Goal: Task Accomplishment & Management: Use online tool/utility

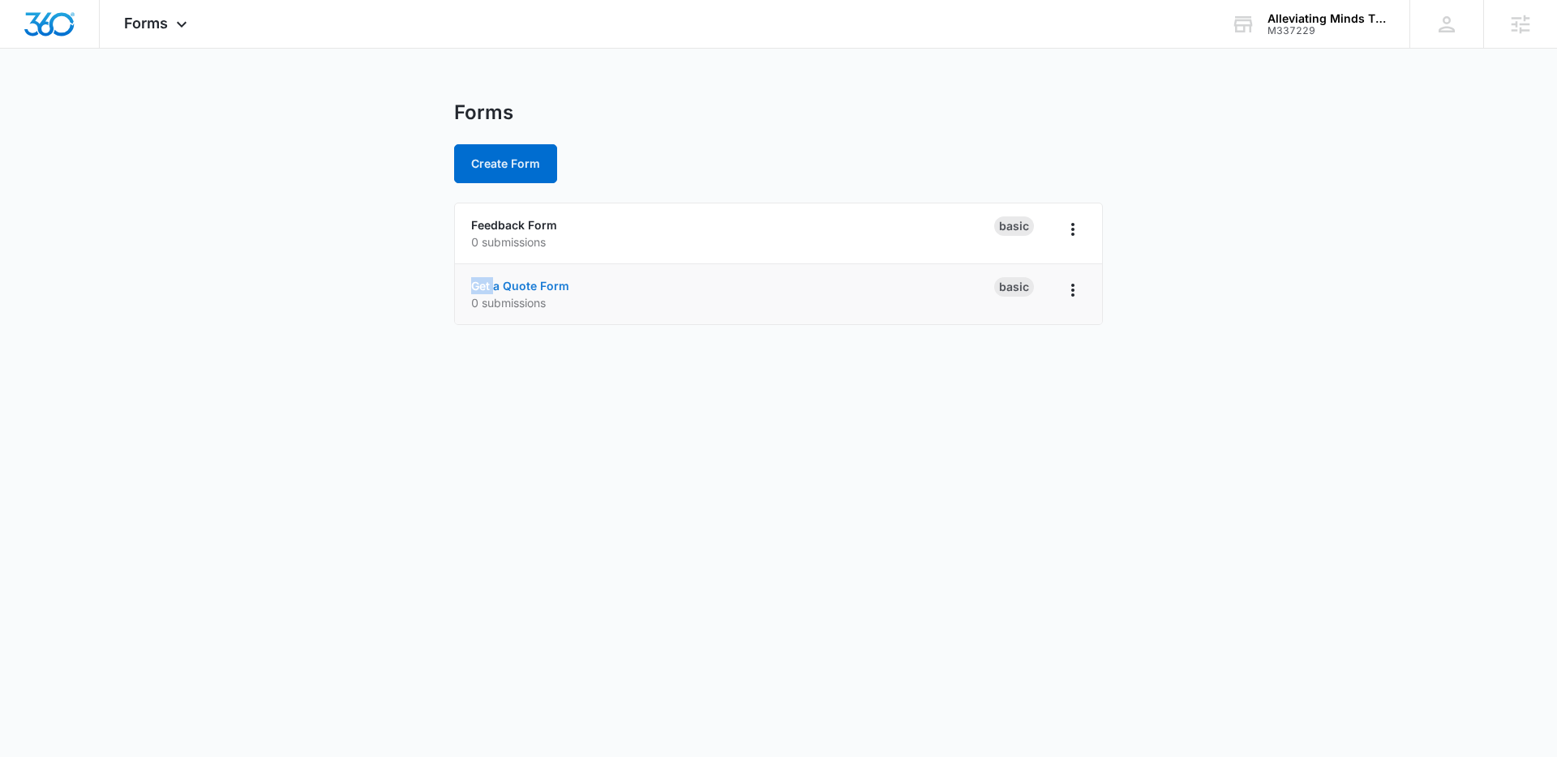
click at [494, 279] on li "Get a Quote Form 0 submissions Basic" at bounding box center [778, 294] width 647 height 60
click at [518, 283] on link "Get a Quote Form" at bounding box center [520, 286] width 98 height 14
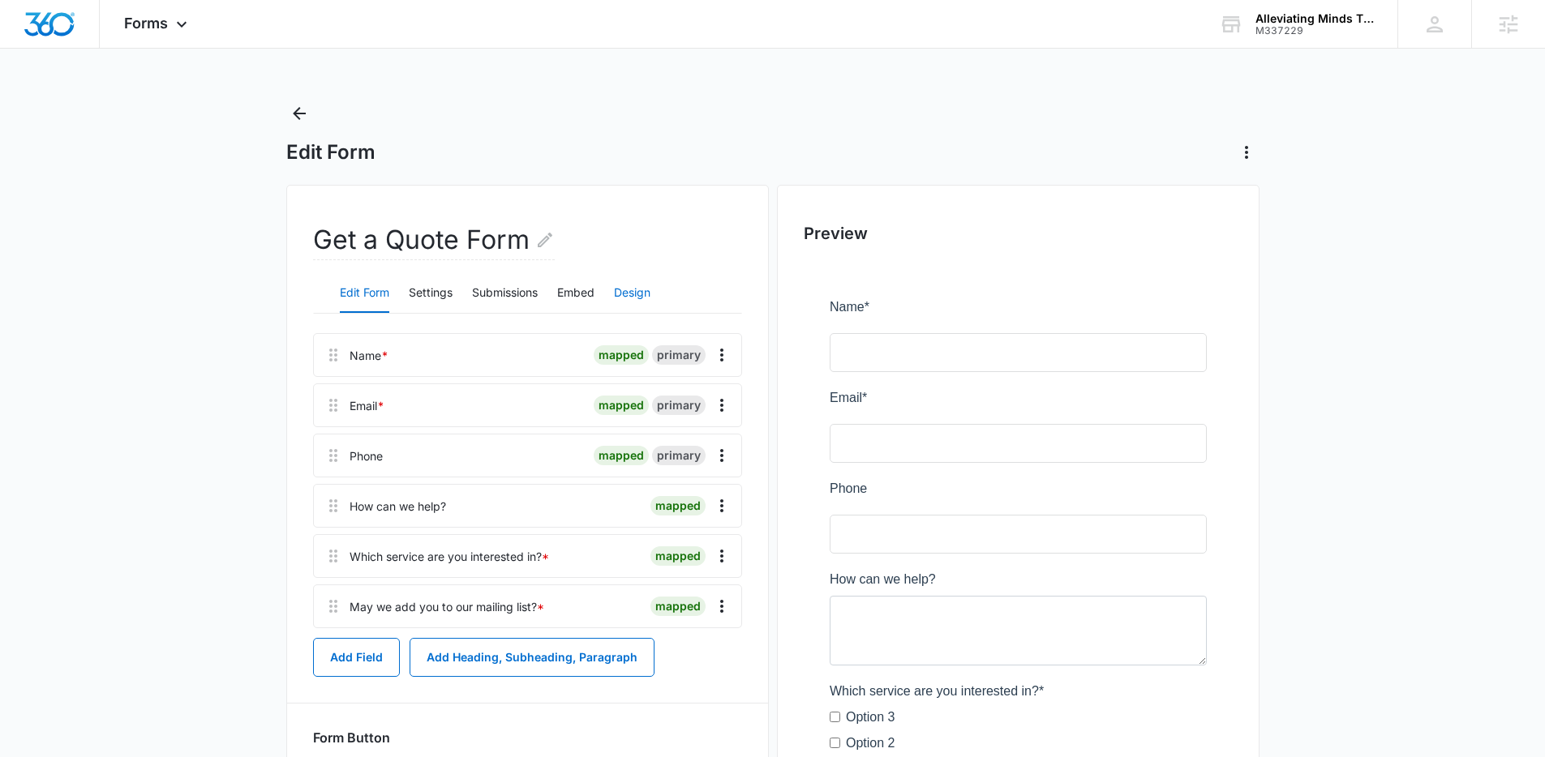
click at [629, 295] on button "Design" at bounding box center [632, 293] width 36 height 39
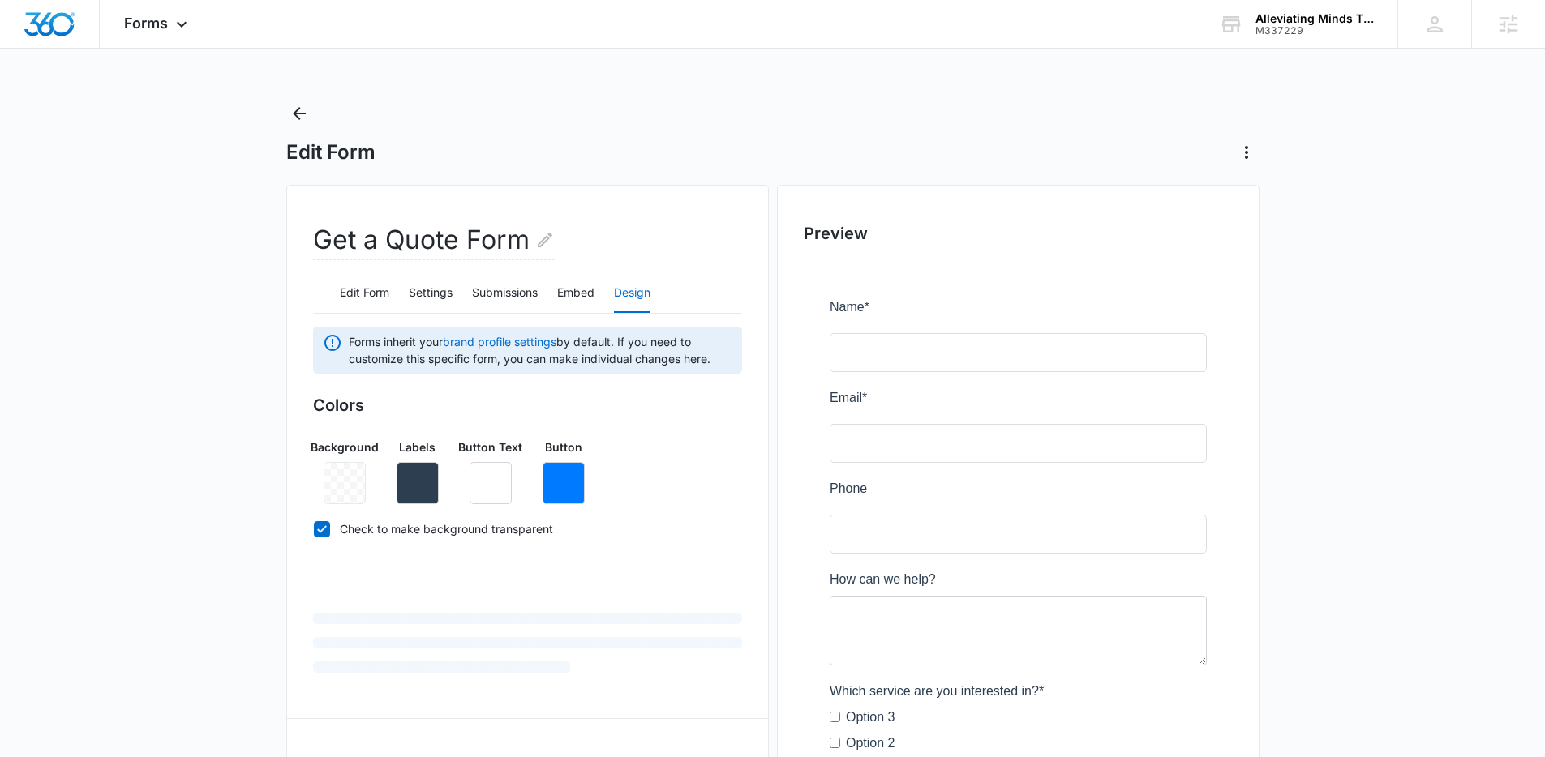
click at [411, 528] on label "Check to make background transparent" at bounding box center [527, 529] width 429 height 17
click at [314, 529] on input "Check to make background transparent" at bounding box center [313, 529] width 1 height 1
checkbox input "false"
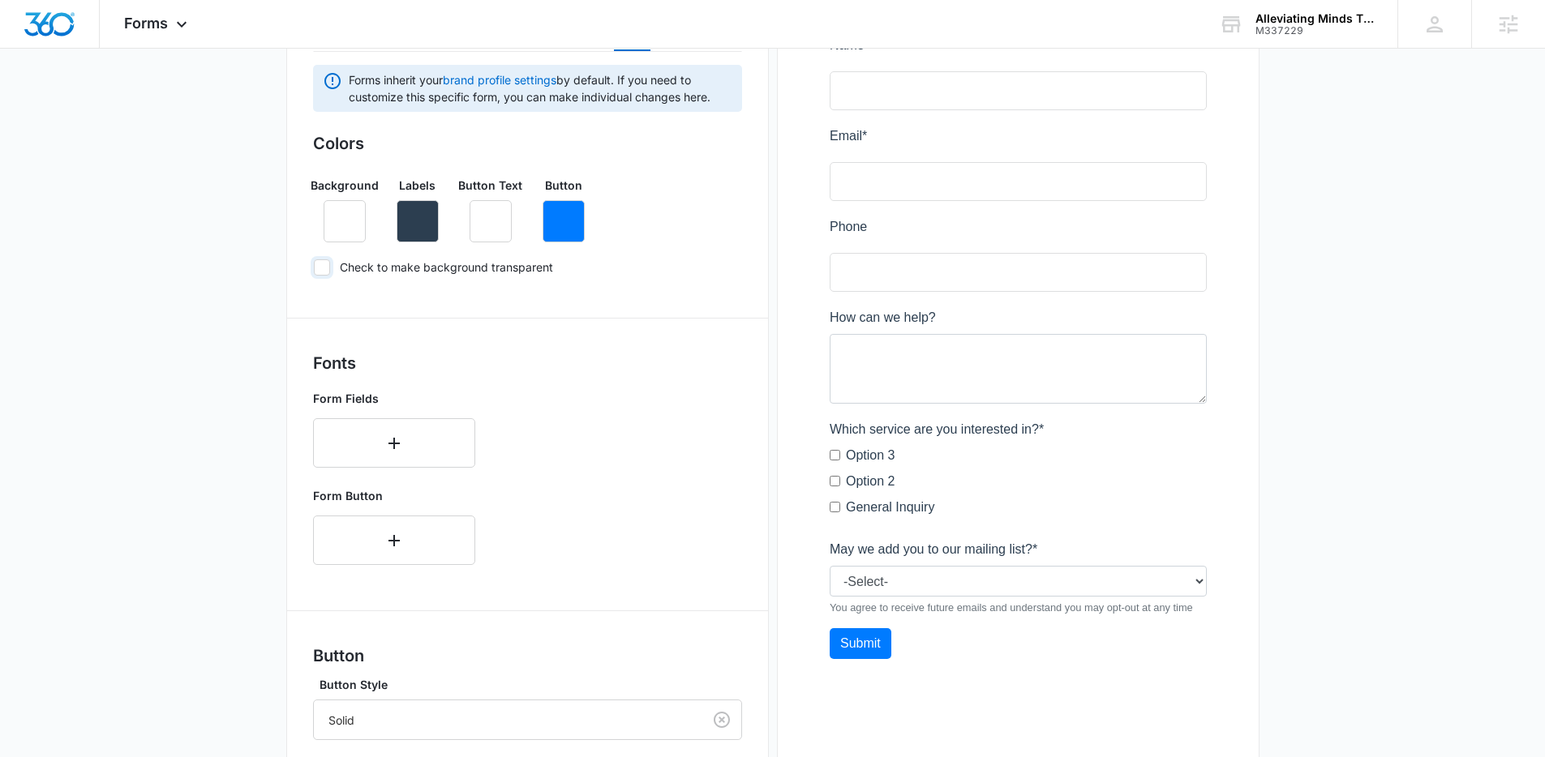
scroll to position [267, 0]
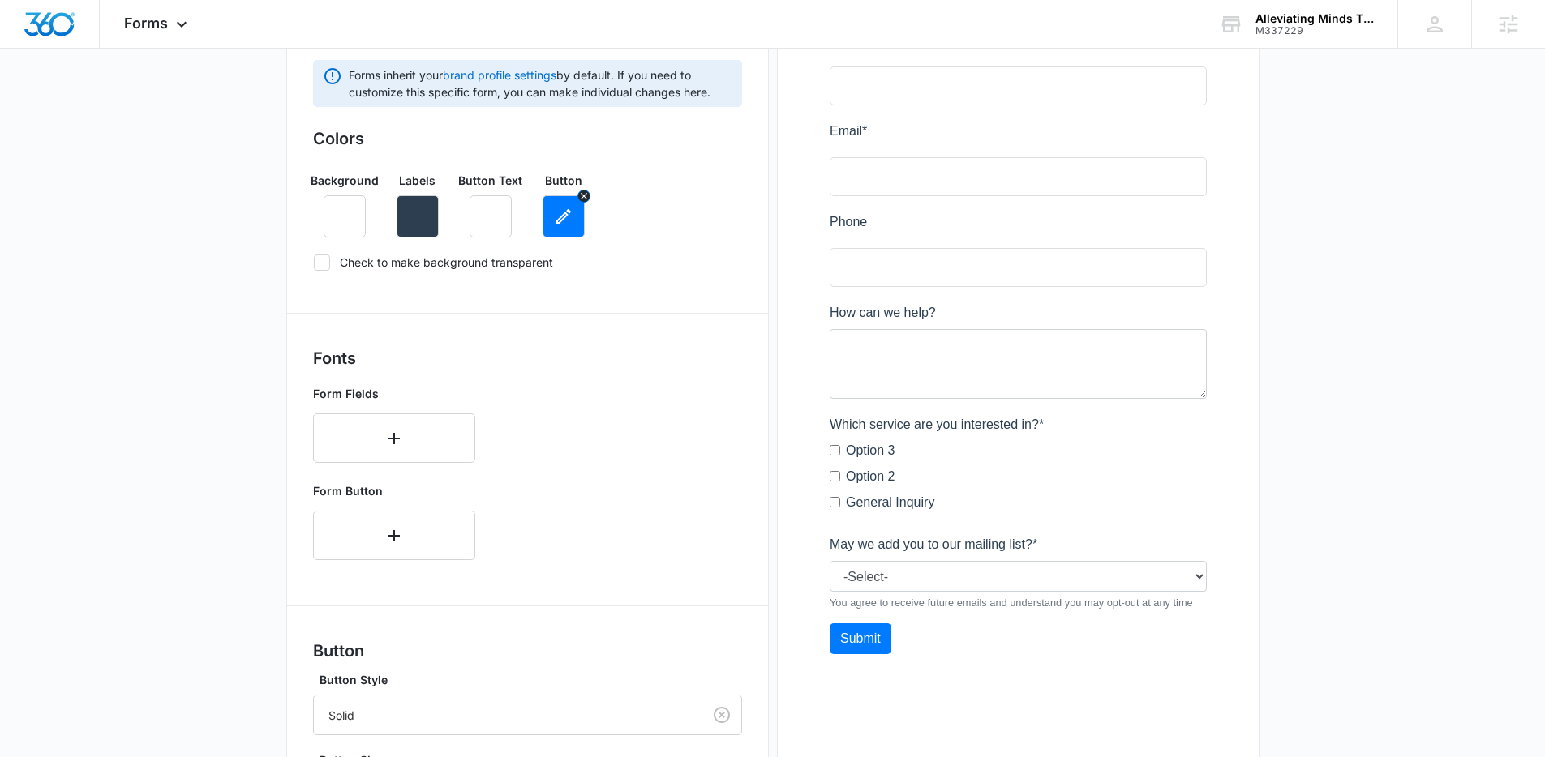
click at [566, 229] on button "button" at bounding box center [564, 216] width 42 height 42
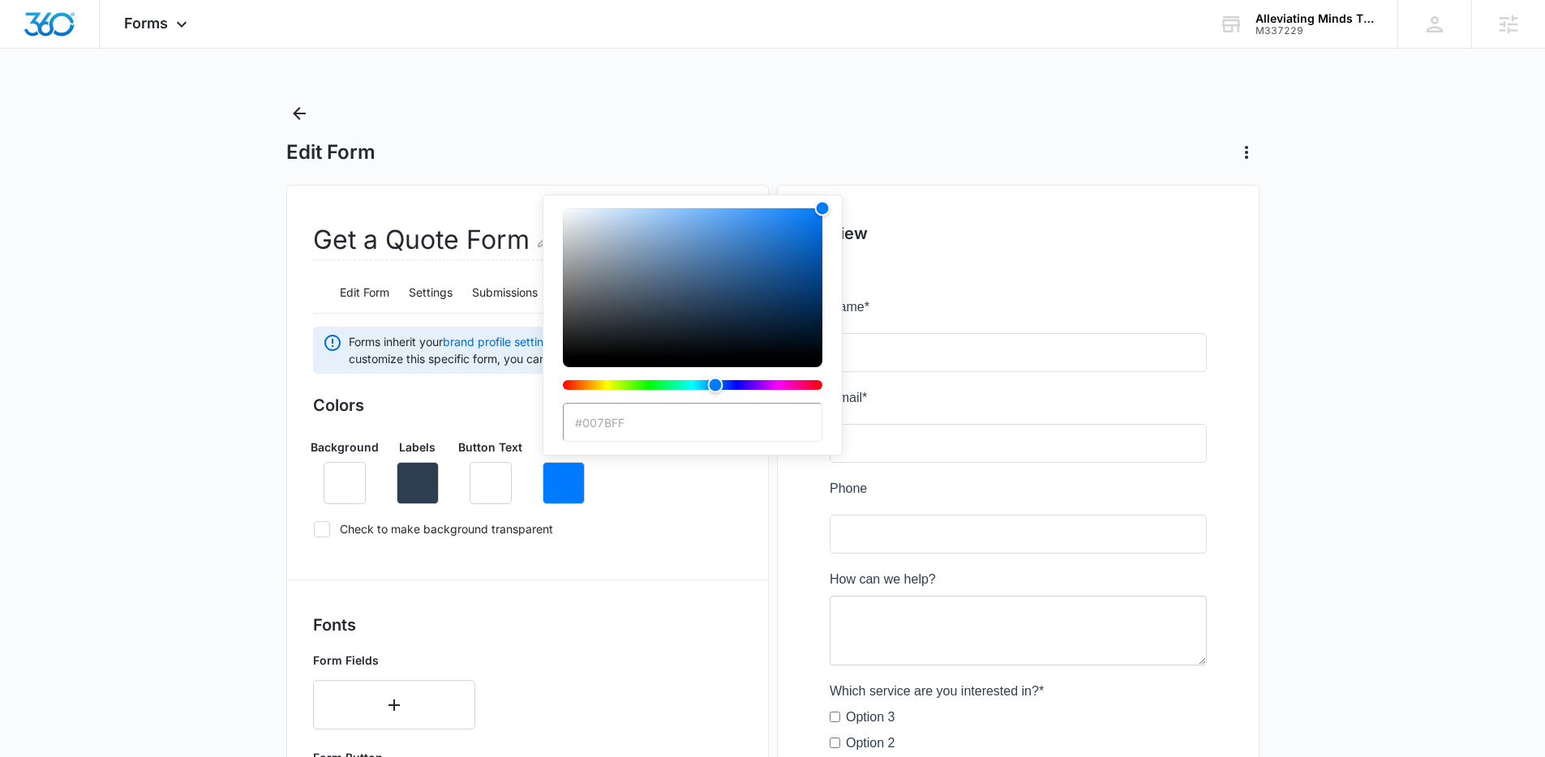
click at [649, 438] on input "#007BFF" at bounding box center [693, 422] width 260 height 39
click at [649, 432] on input "#007BFF" at bounding box center [693, 422] width 260 height 39
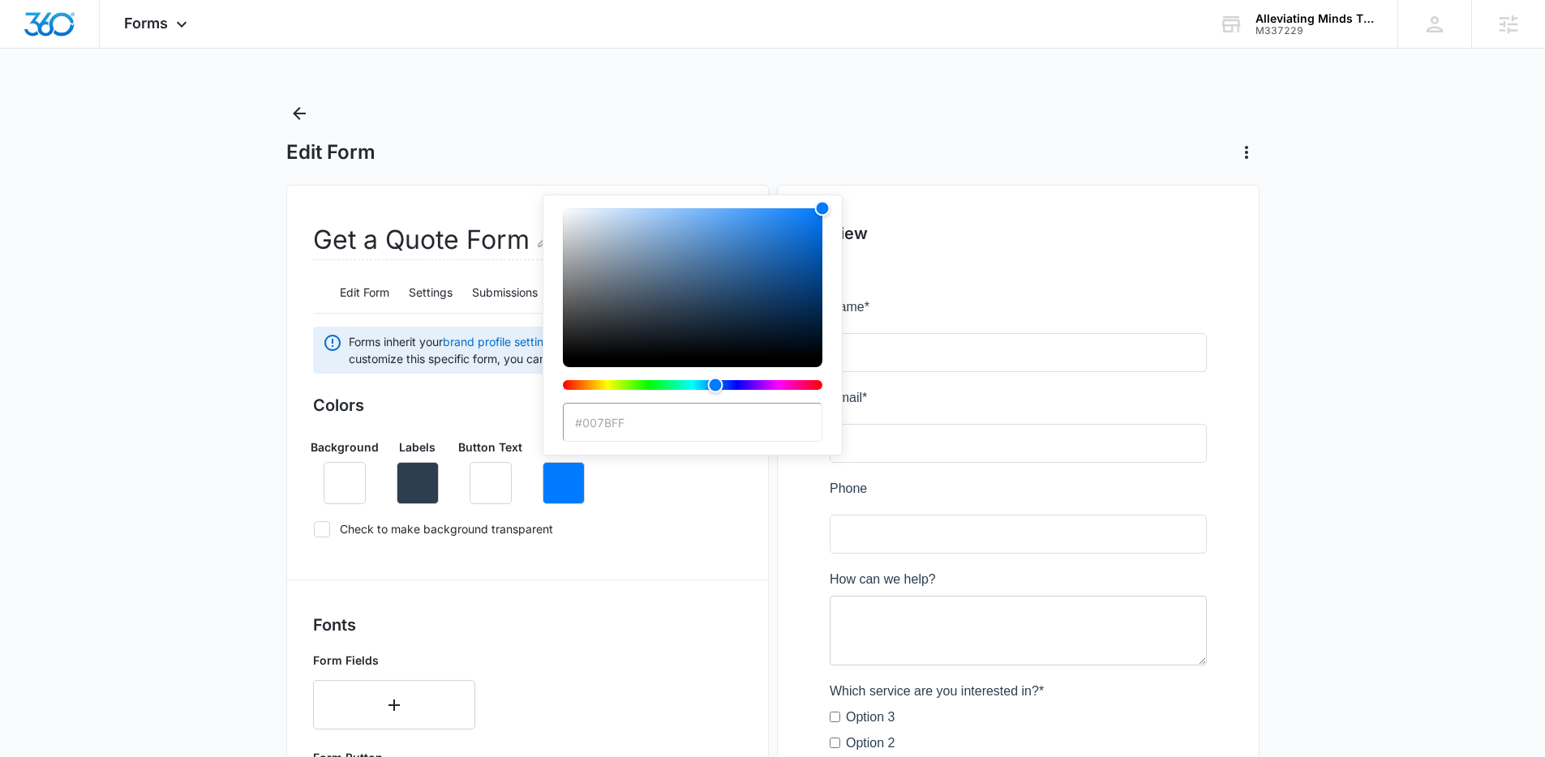
paste input "b6e3b0"
type input "#b6e3b0"
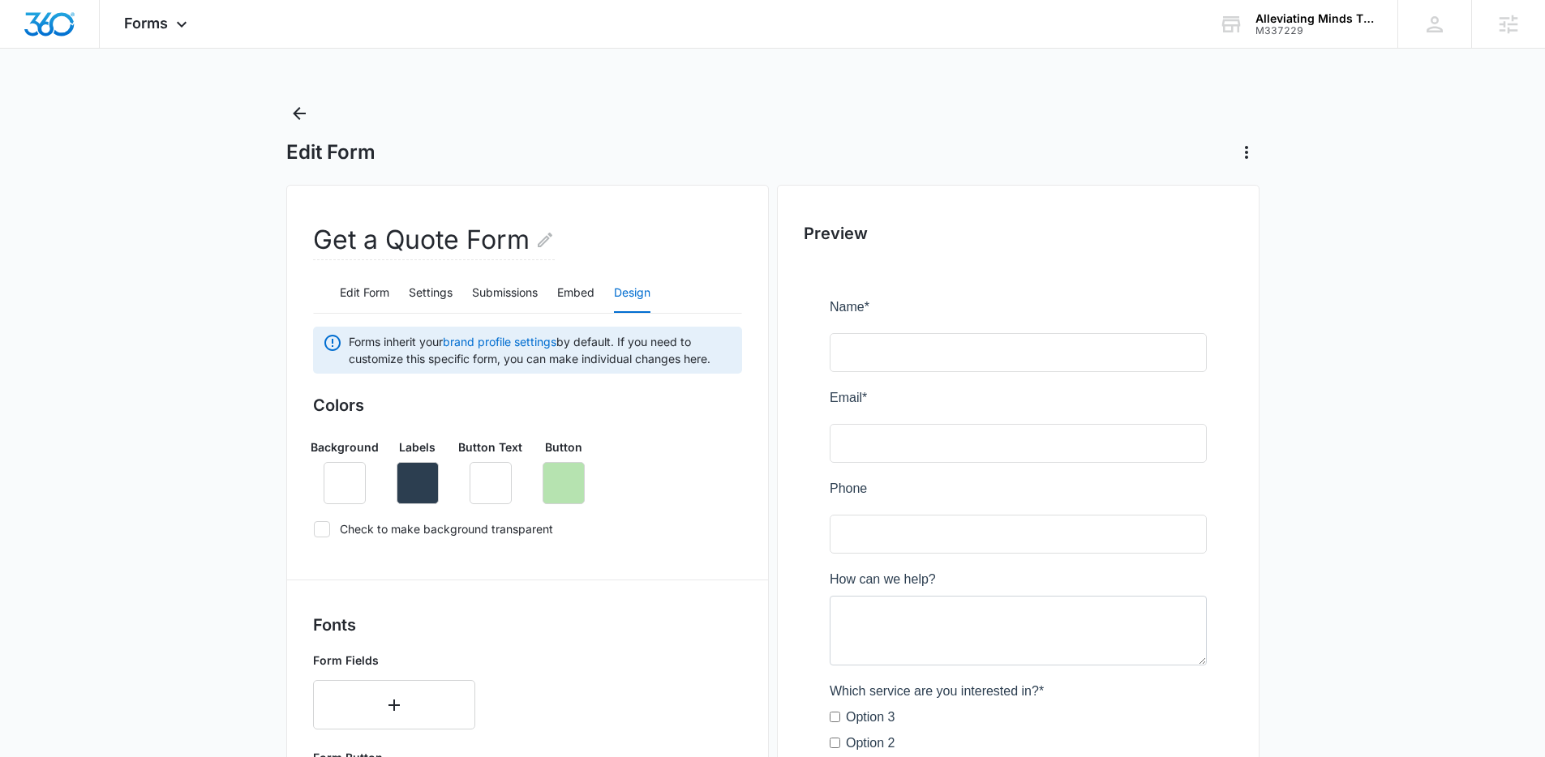
click at [632, 500] on div "Background Labels Button Text Button" at bounding box center [527, 465] width 429 height 79
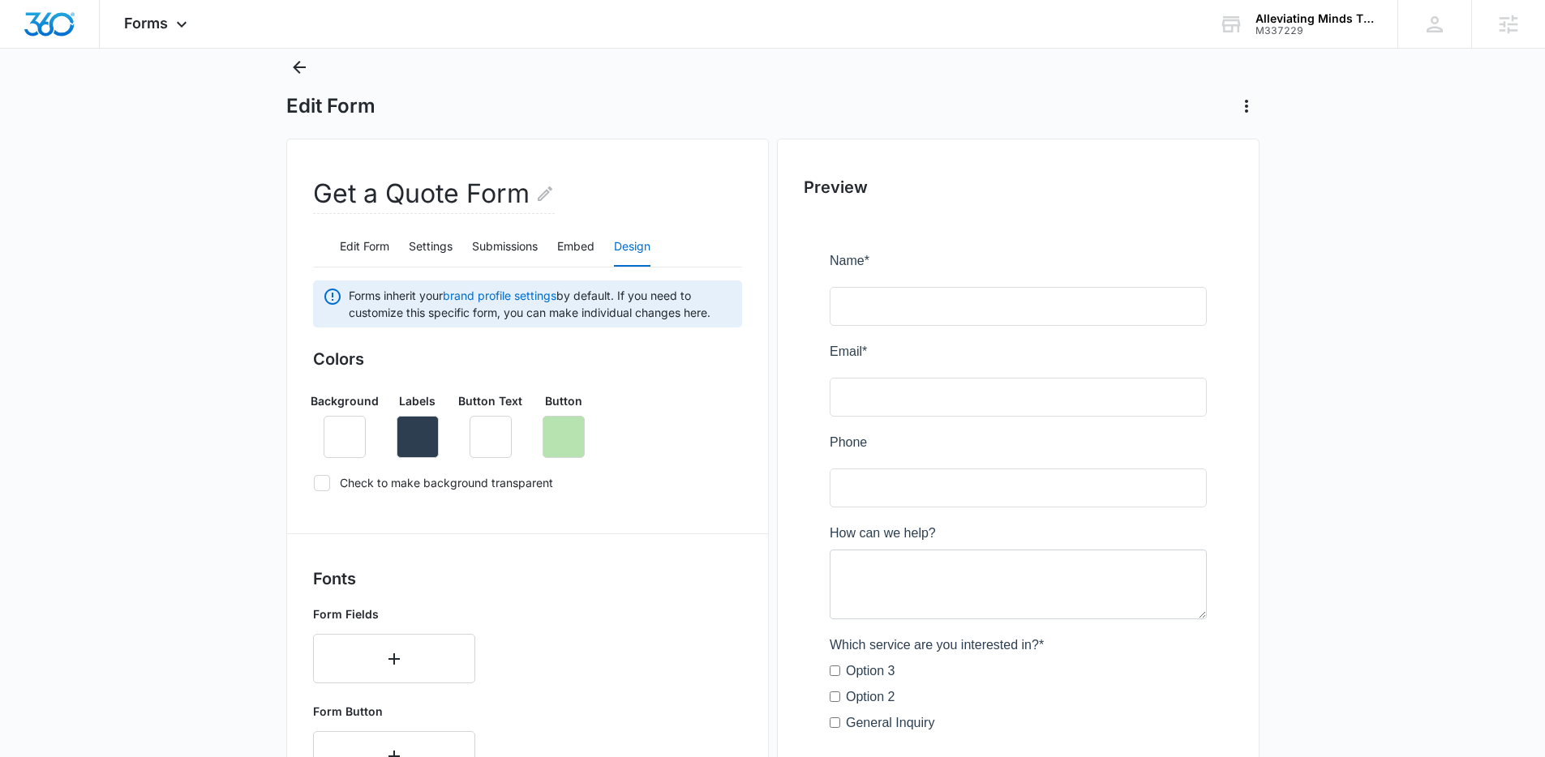
scroll to position [244, 0]
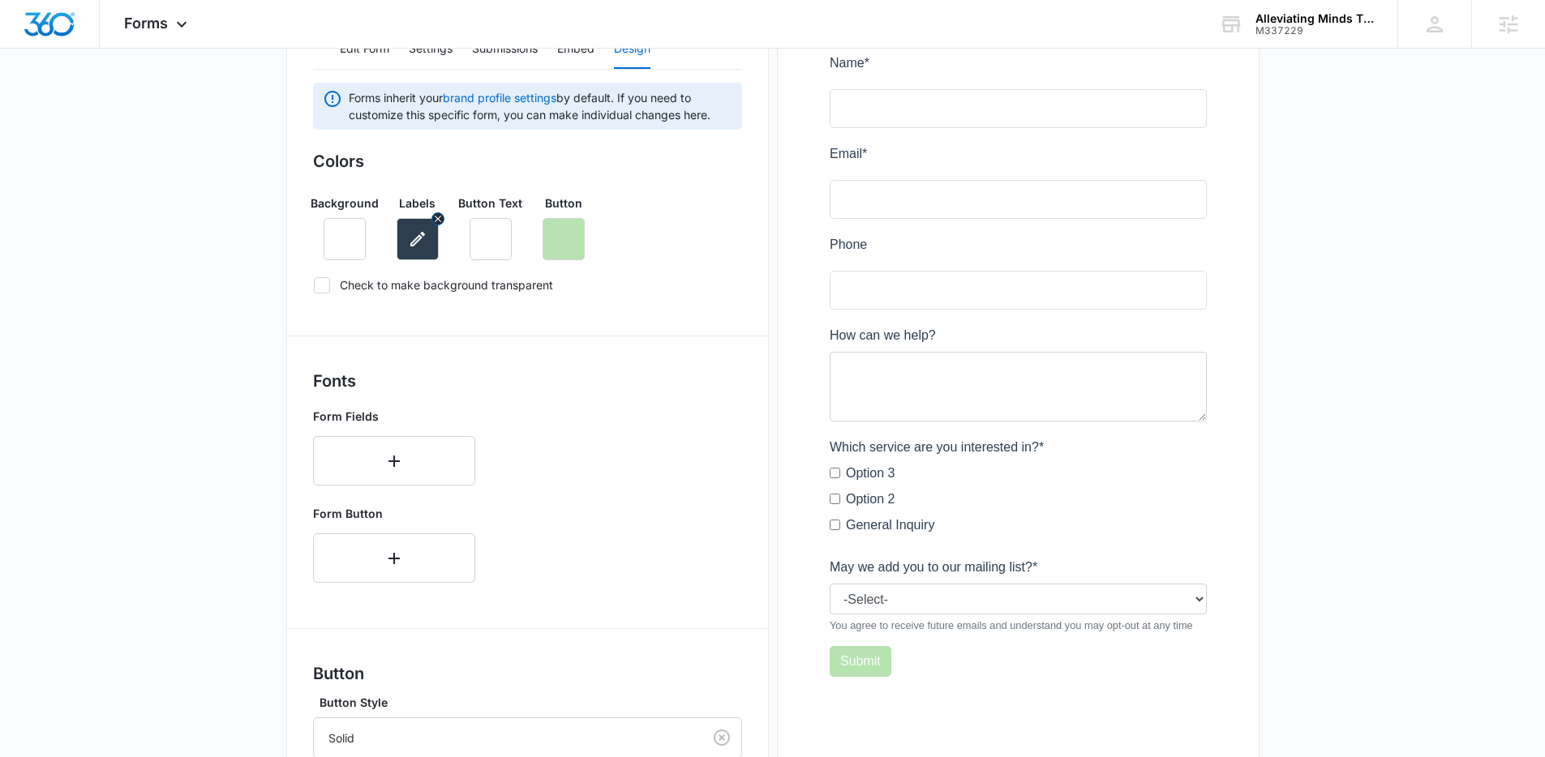
click at [417, 243] on icon "button" at bounding box center [417, 238] width 19 height 19
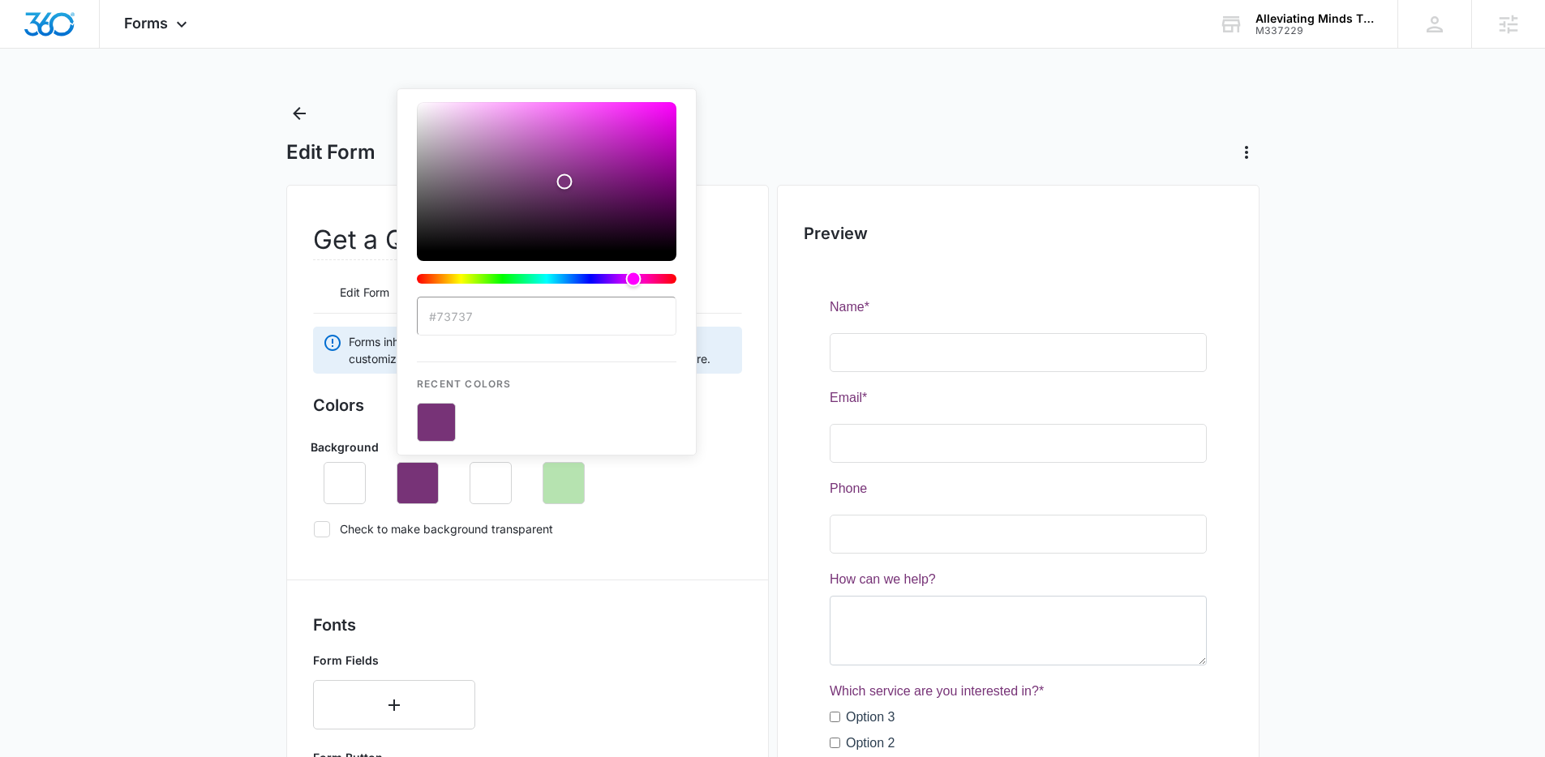
type input "#737373"
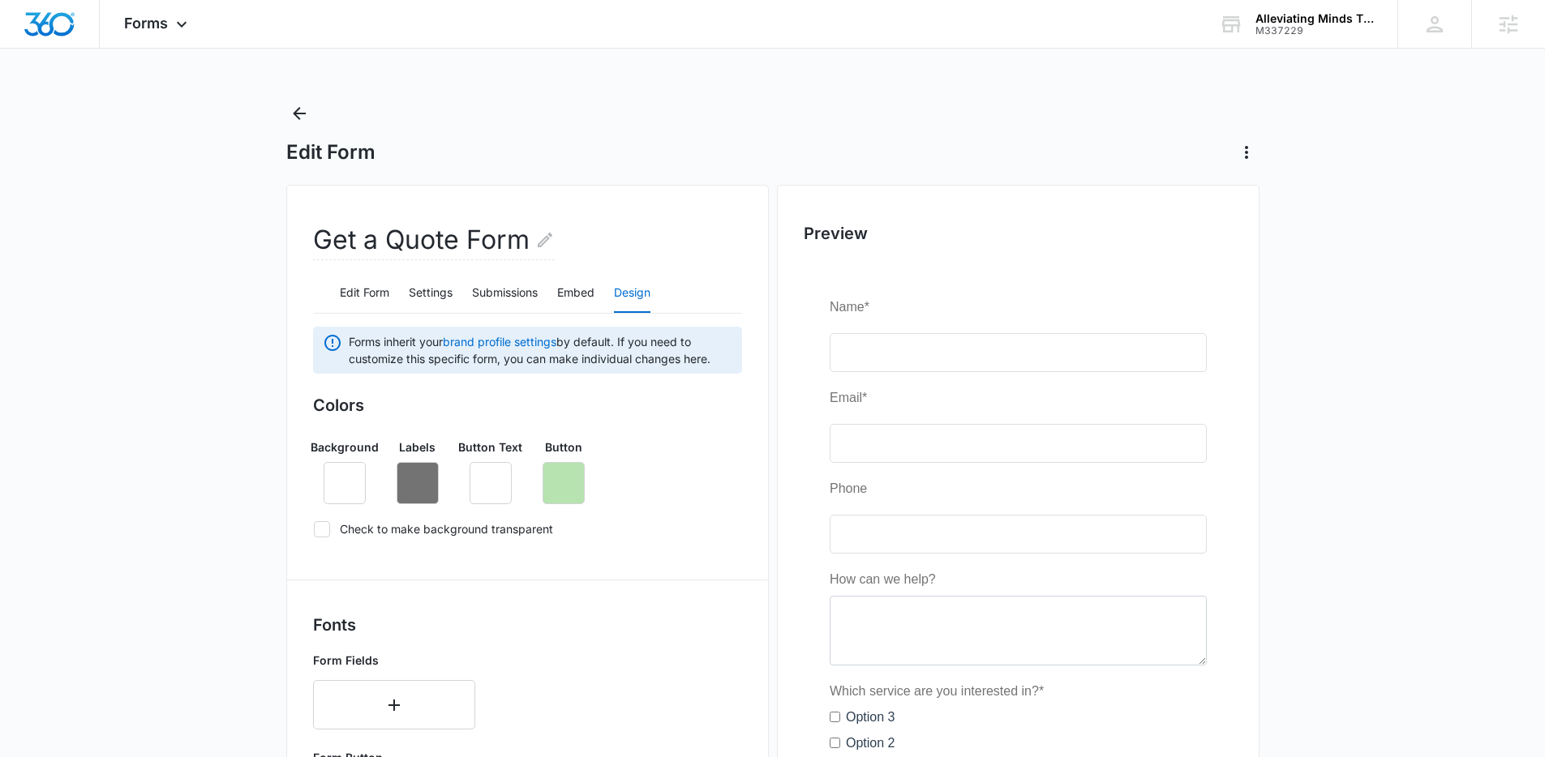
click at [625, 547] on div "Colors Background Labels Button Text Button Check to make background transparent" at bounding box center [527, 470] width 429 height 154
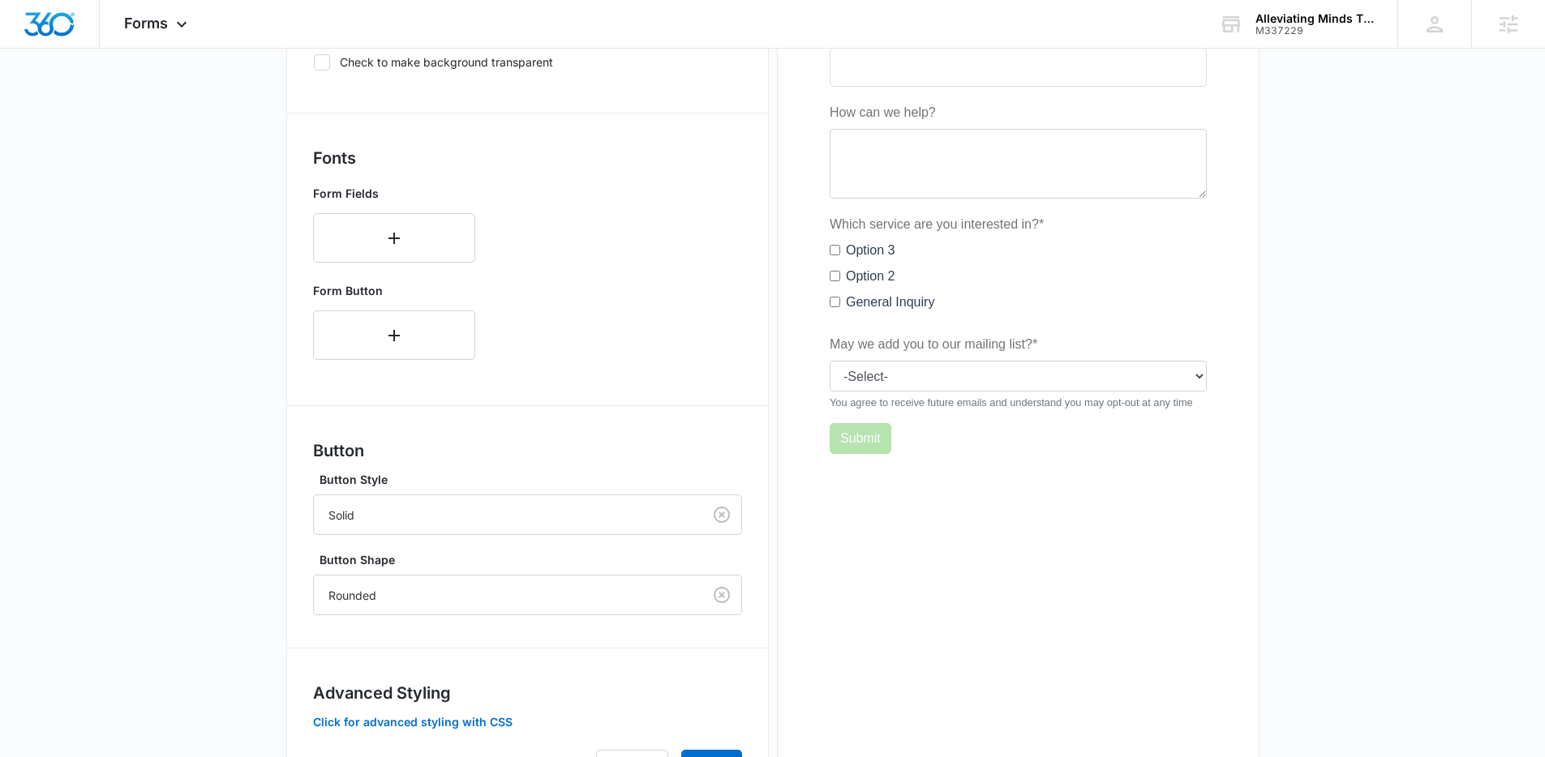
scroll to position [204, 0]
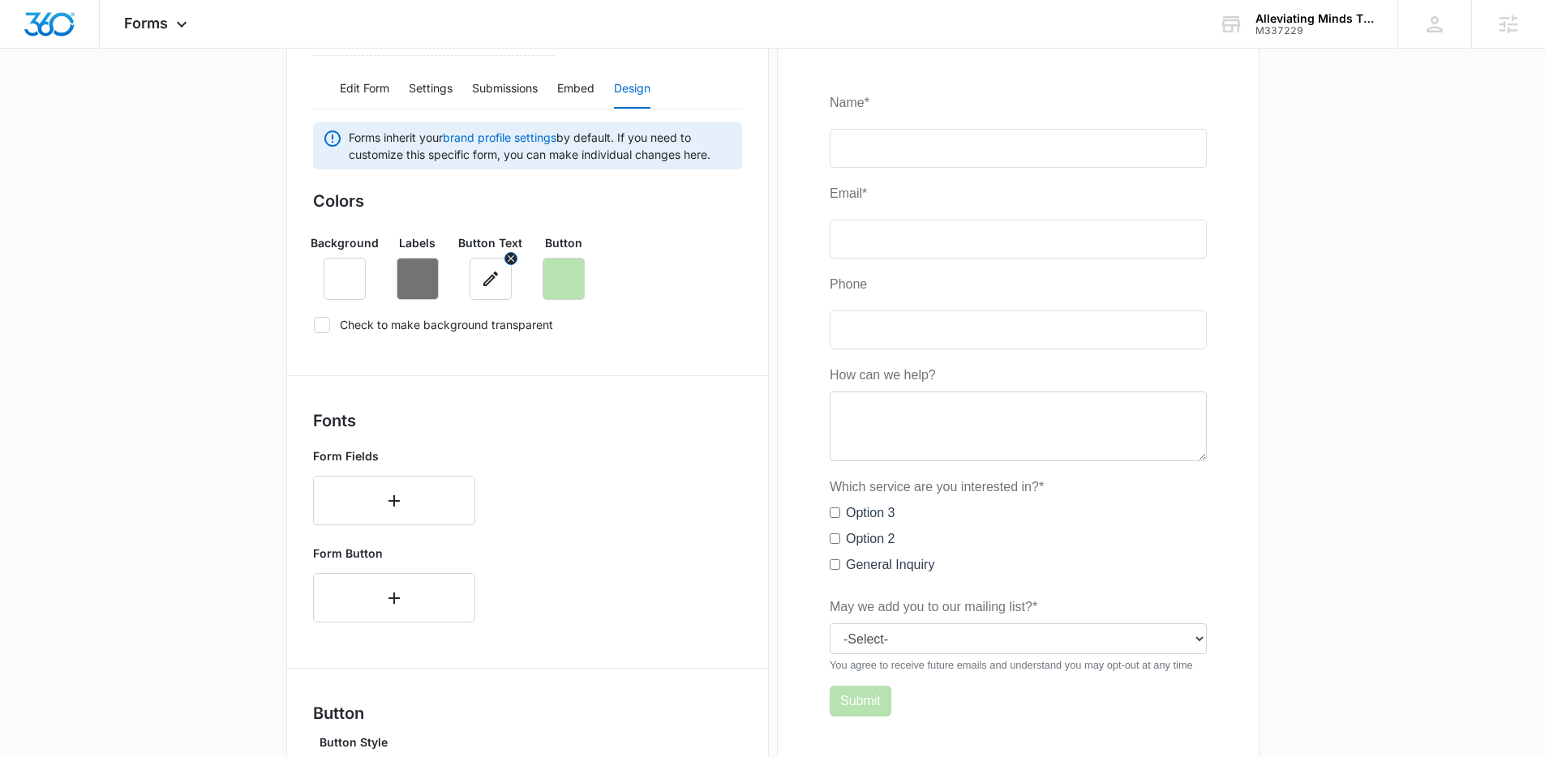
click at [486, 269] on icon "button" at bounding box center [490, 278] width 19 height 19
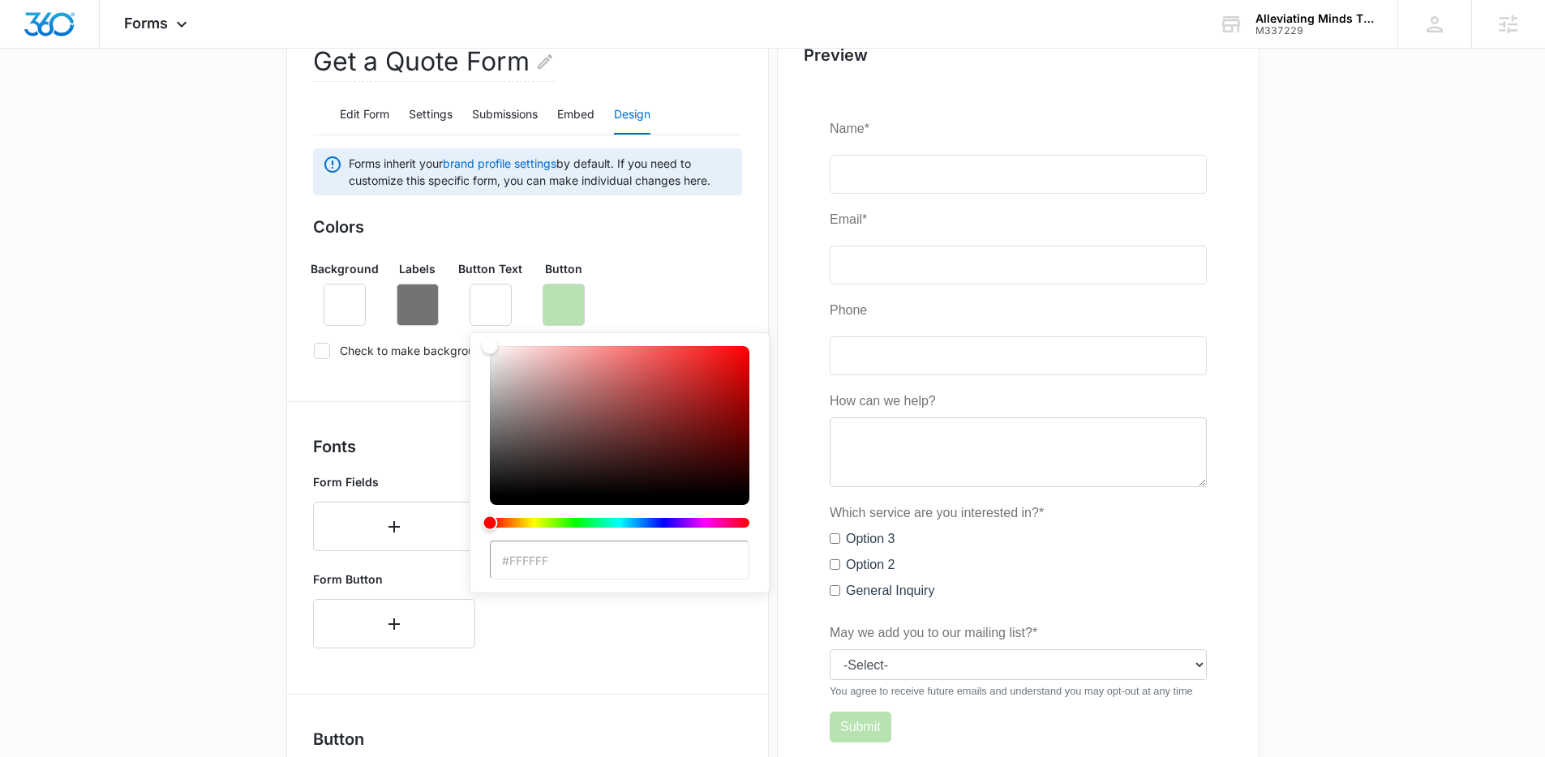
scroll to position [213, 0]
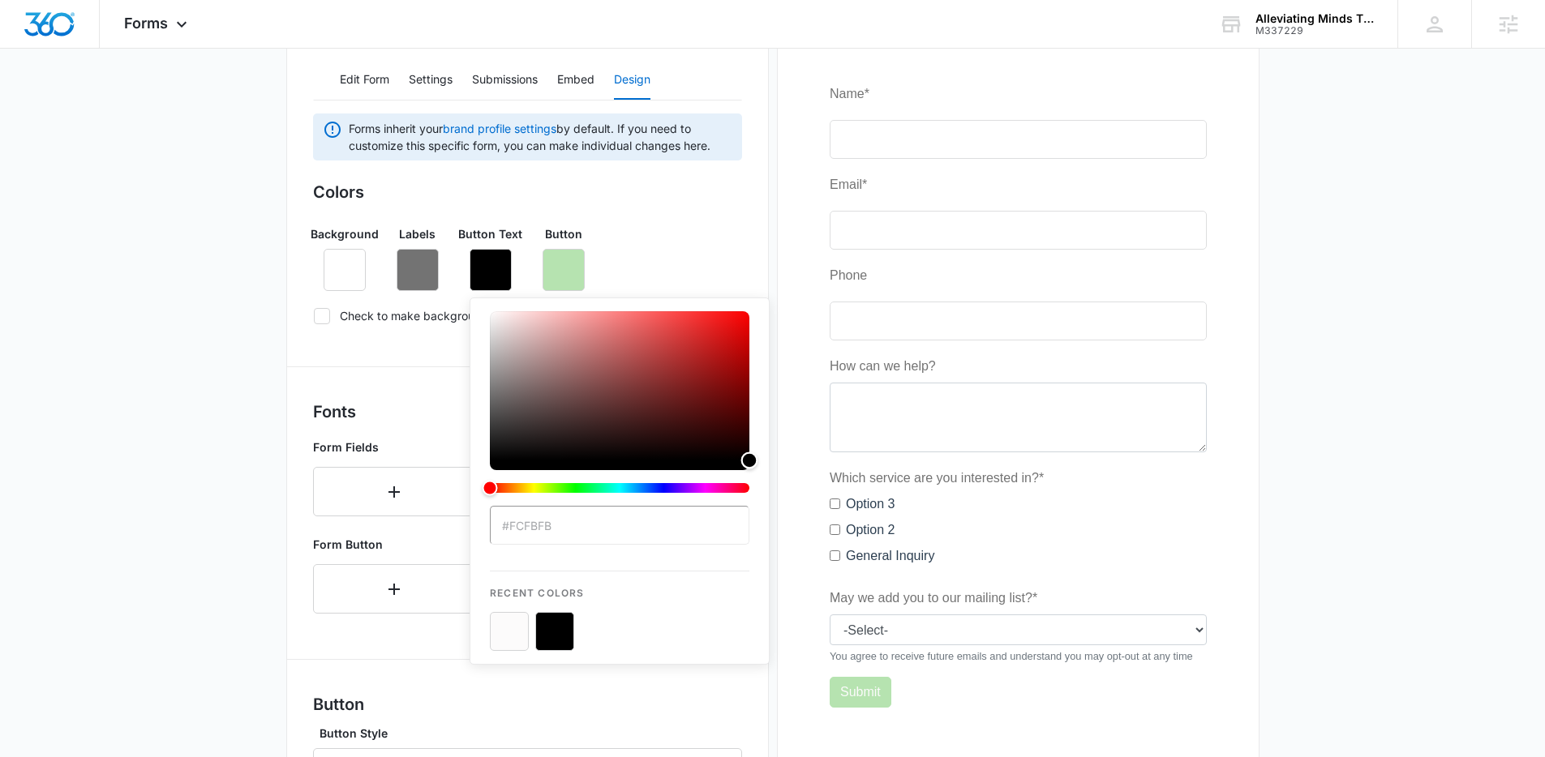
type input "#000000"
drag, startPoint x: 491, startPoint y: 313, endPoint x: 748, endPoint y: 544, distance: 345.7
click at [750, 544] on div "#000000 Recent Colors" at bounding box center [620, 481] width 300 height 367
click at [688, 713] on h3 "Button" at bounding box center [527, 705] width 429 height 24
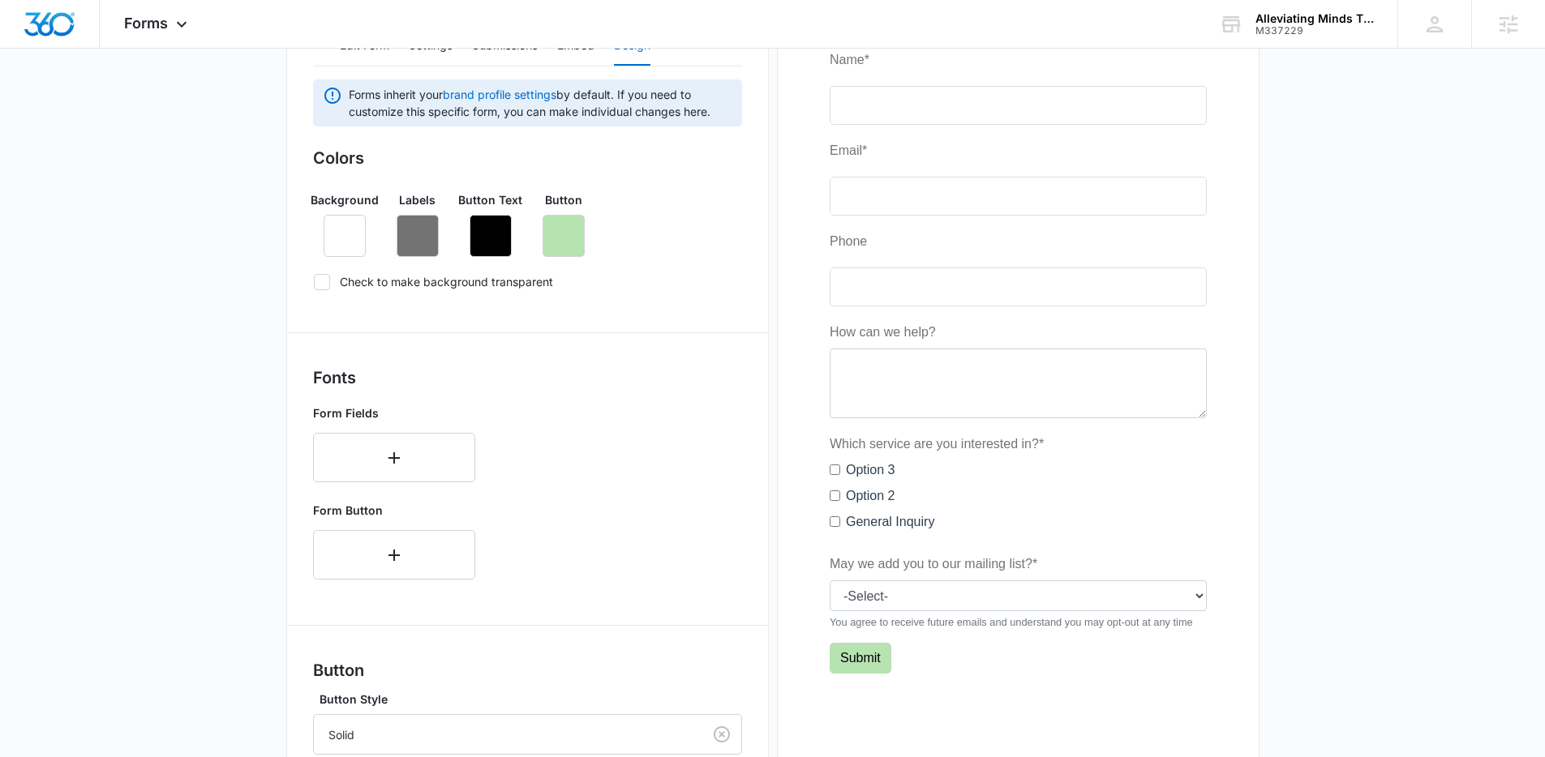
scroll to position [238, 0]
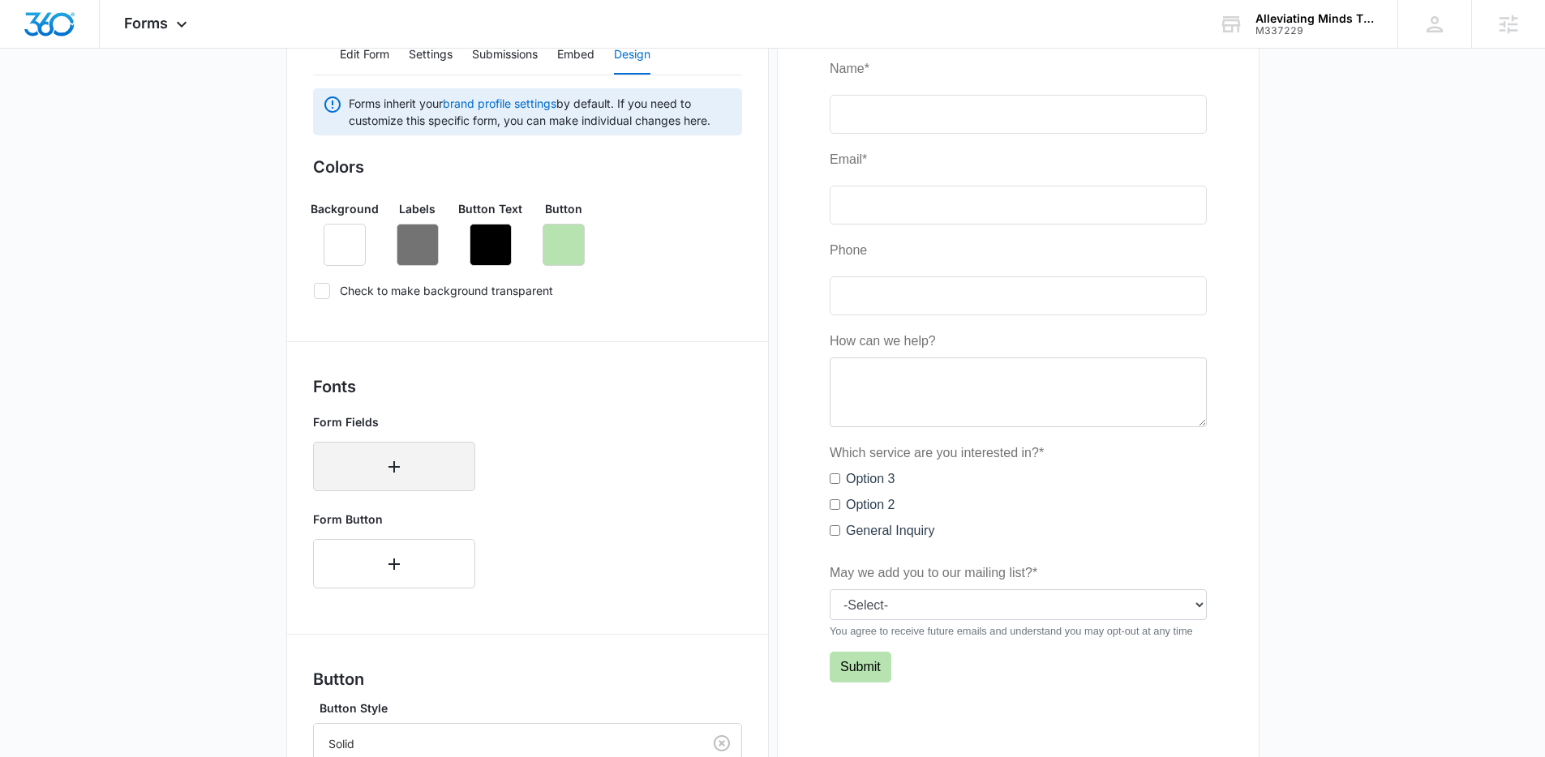
click at [388, 465] on icon "button" at bounding box center [393, 466] width 19 height 19
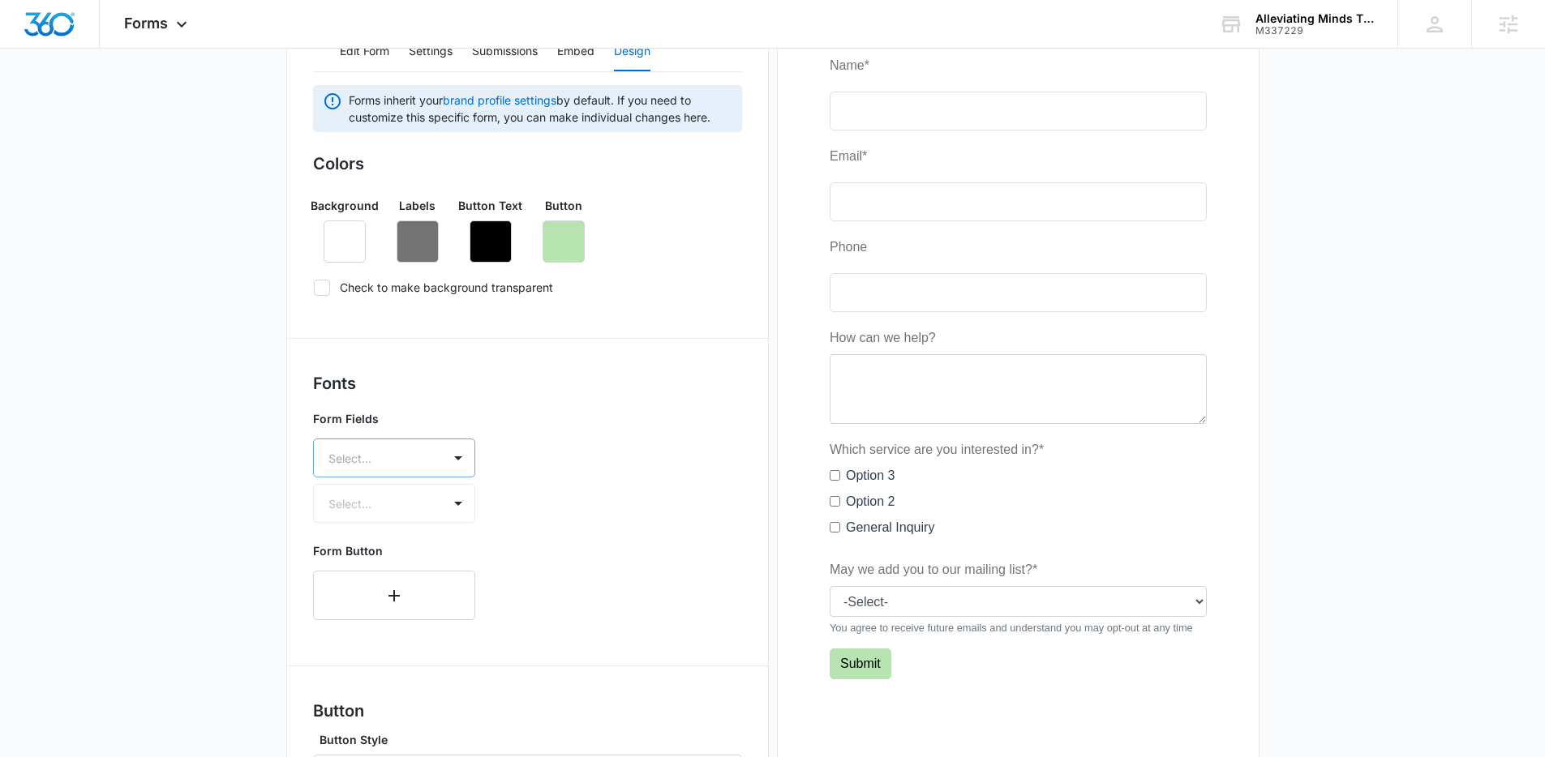
click at [410, 458] on div at bounding box center [374, 458] width 92 height 20
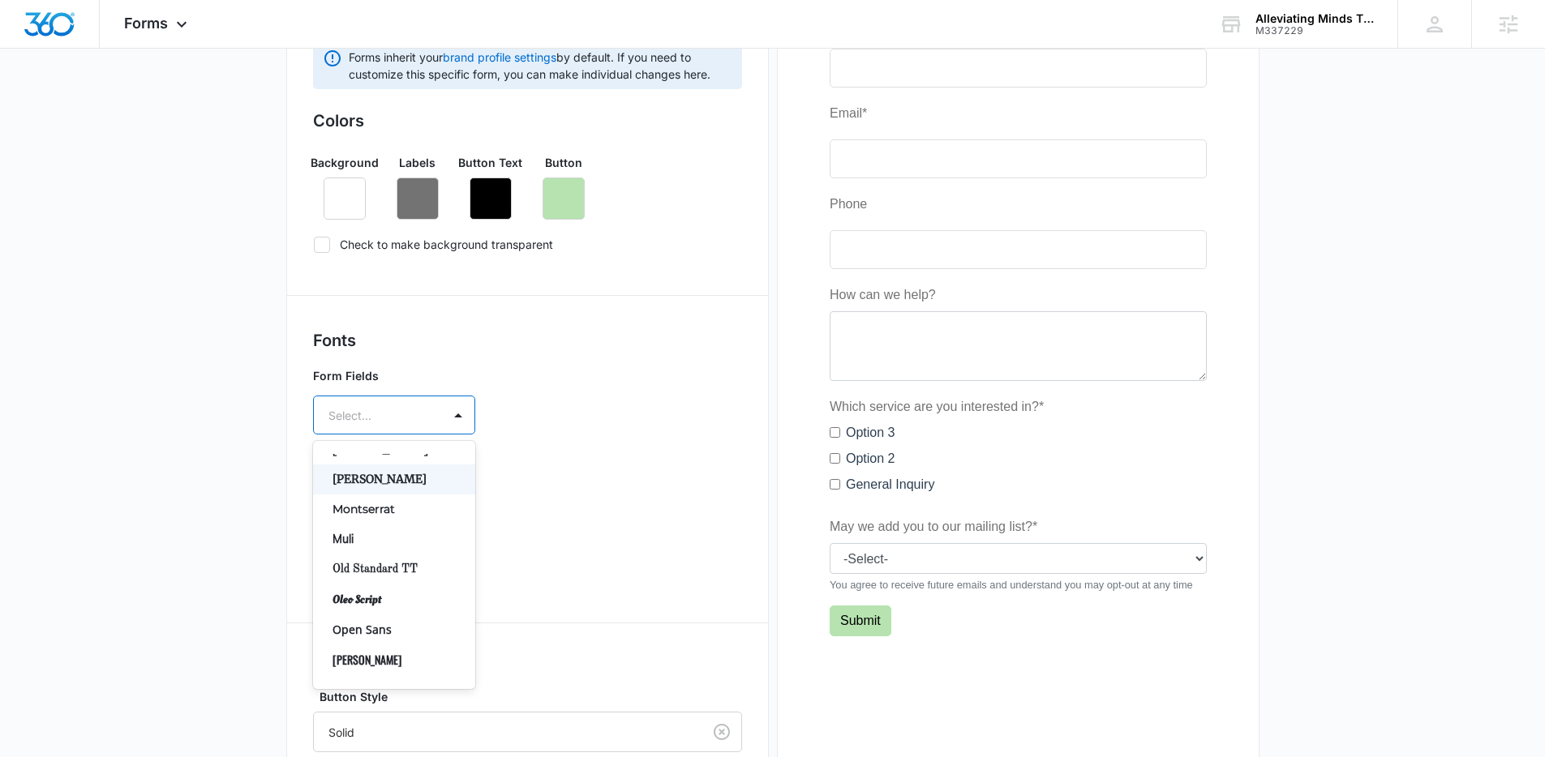
scroll to position [737, 0]
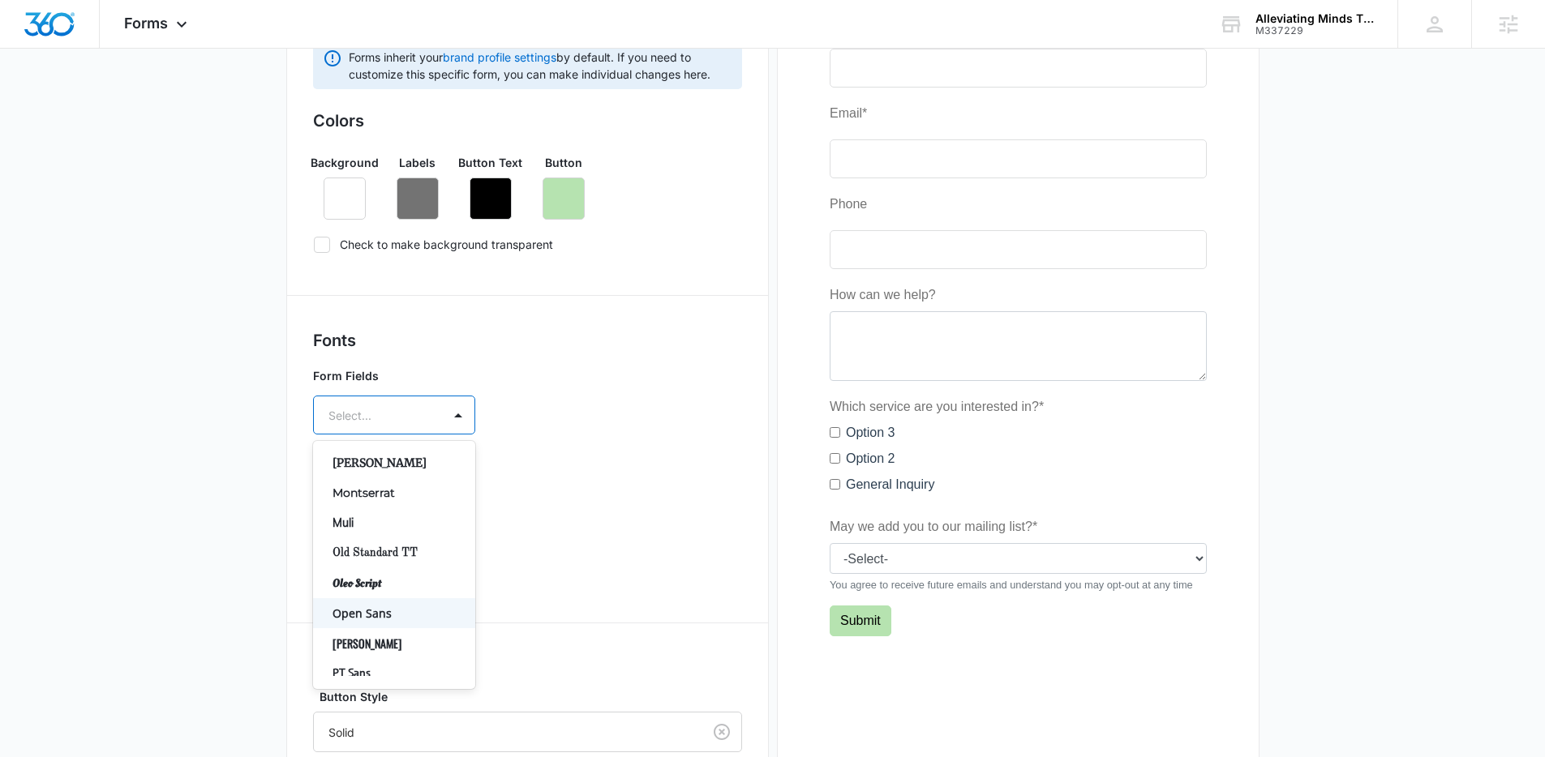
click at [379, 605] on p "Open Sans" at bounding box center [392, 613] width 120 height 17
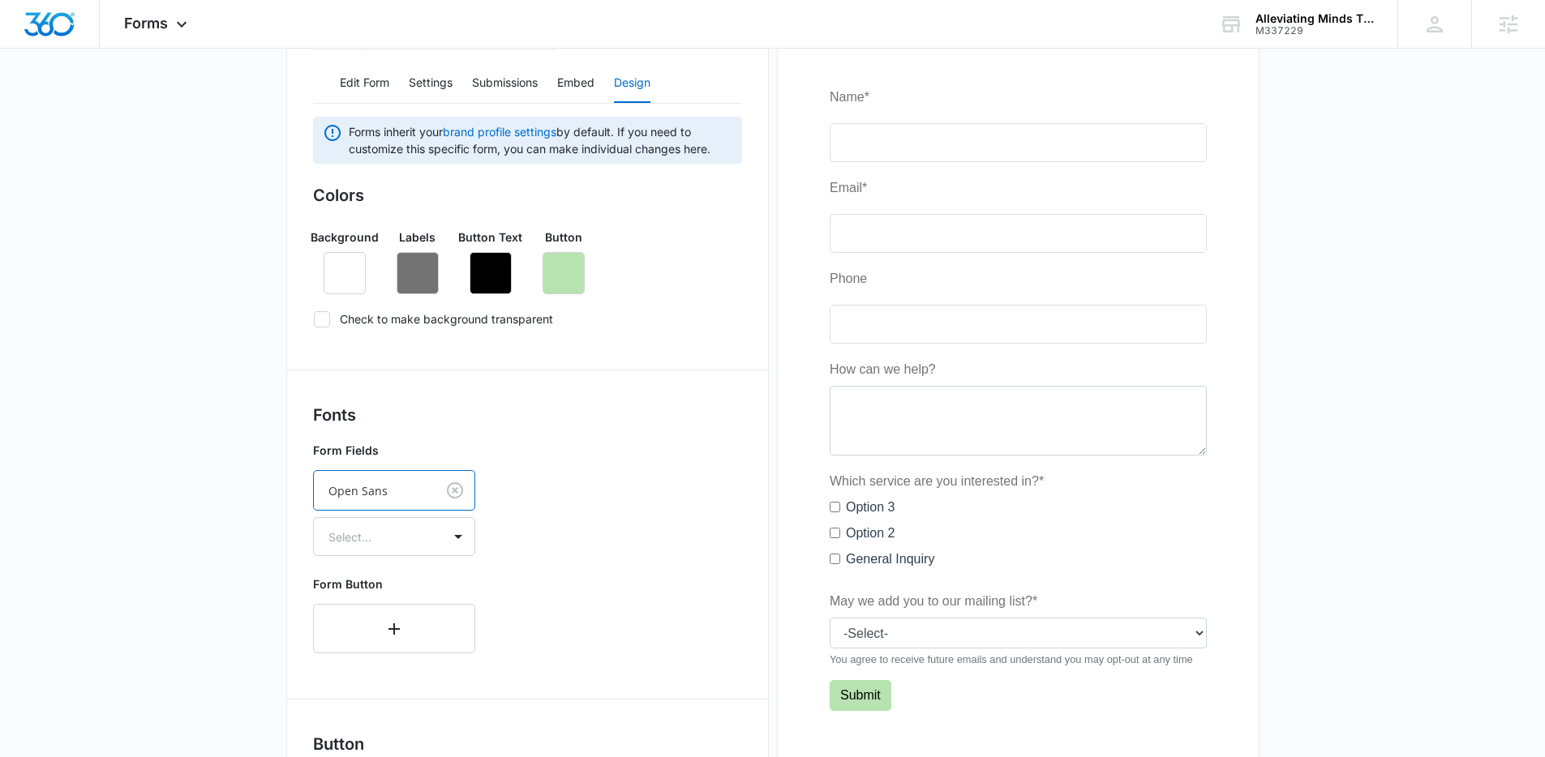
scroll to position [211, 0]
click at [457, 536] on div at bounding box center [458, 536] width 26 height 26
click at [416, 594] on p "Regular" at bounding box center [392, 593] width 120 height 17
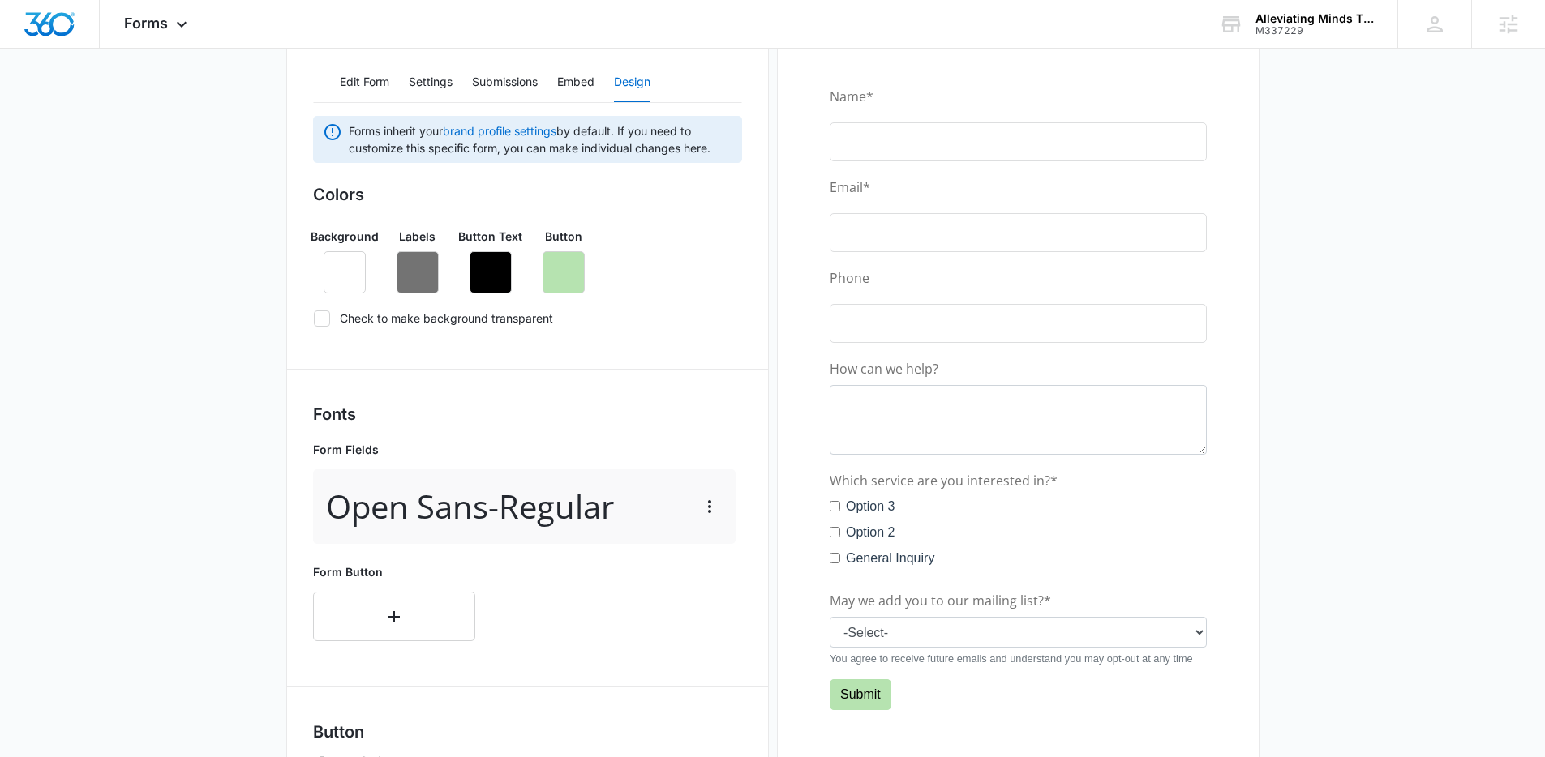
drag, startPoint x: 477, startPoint y: 513, endPoint x: 491, endPoint y: 508, distance: 15.4
click at [477, 513] on p "Open Sans - Regular" at bounding box center [470, 507] width 288 height 49
click at [706, 508] on icon "button" at bounding box center [709, 506] width 19 height 19
click at [744, 580] on div "Delete" at bounding box center [734, 576] width 34 height 11
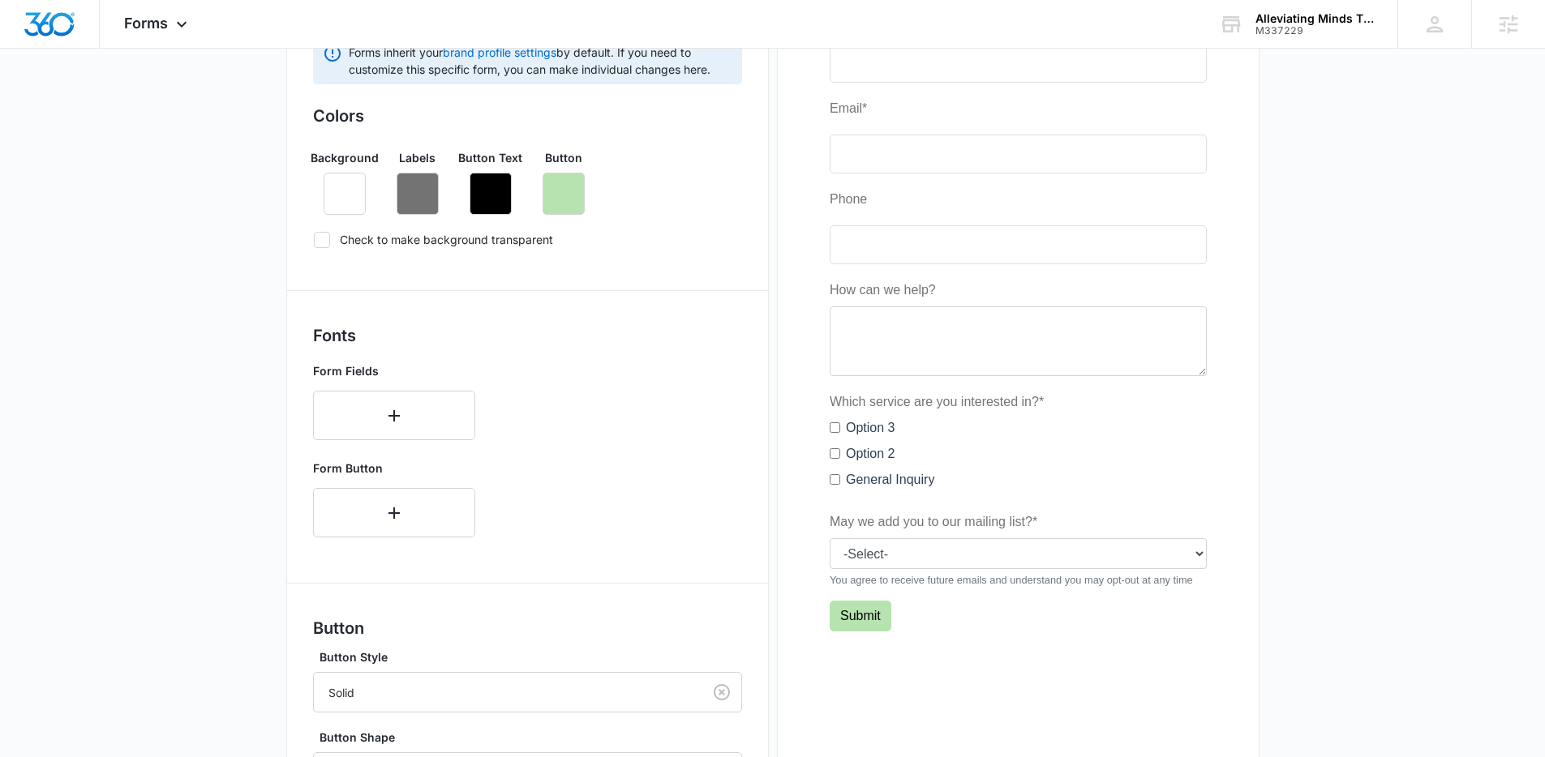
scroll to position [286, 0]
click at [411, 192] on icon "button" at bounding box center [417, 196] width 19 height 19
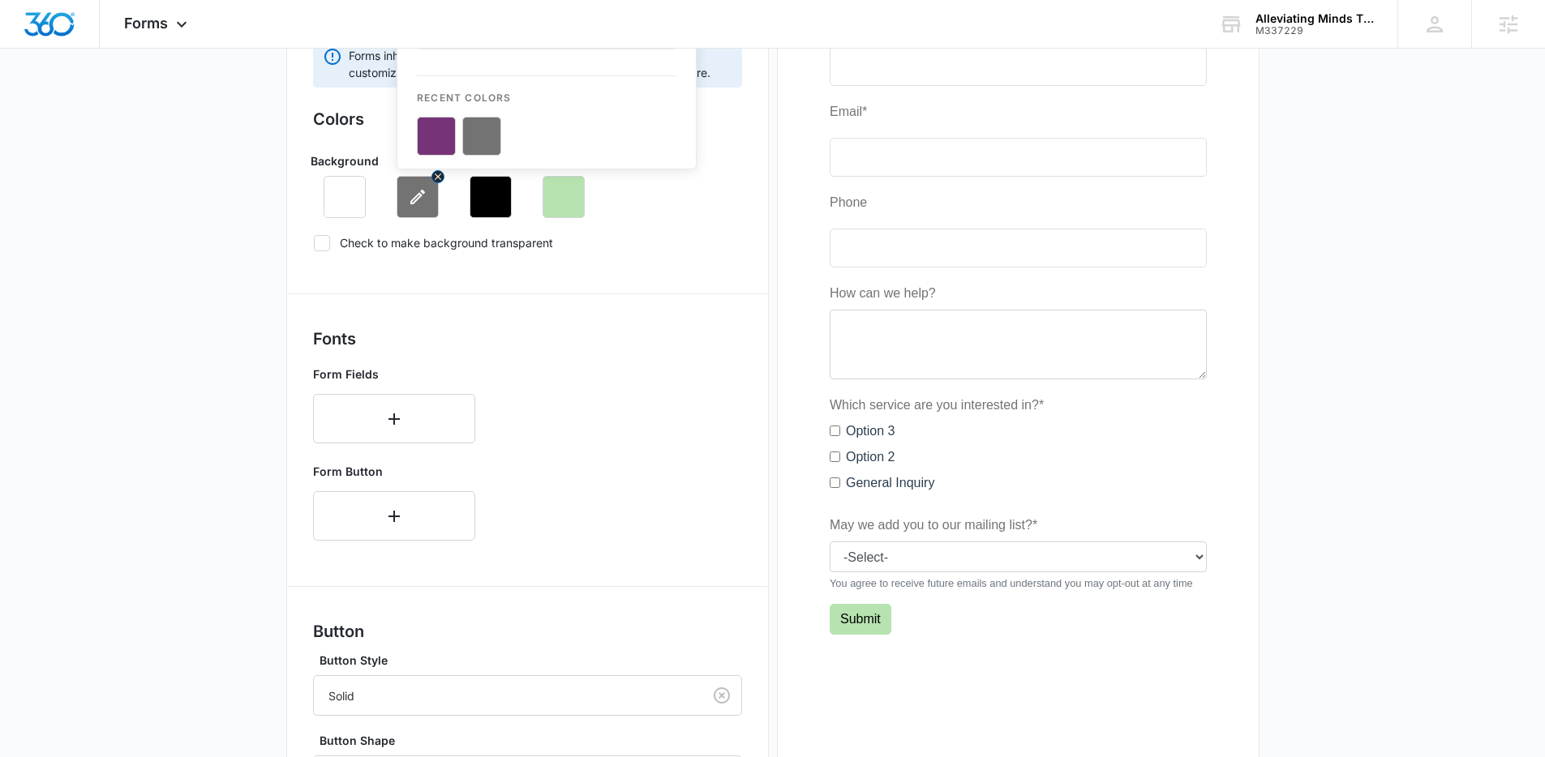
scroll to position [0, 0]
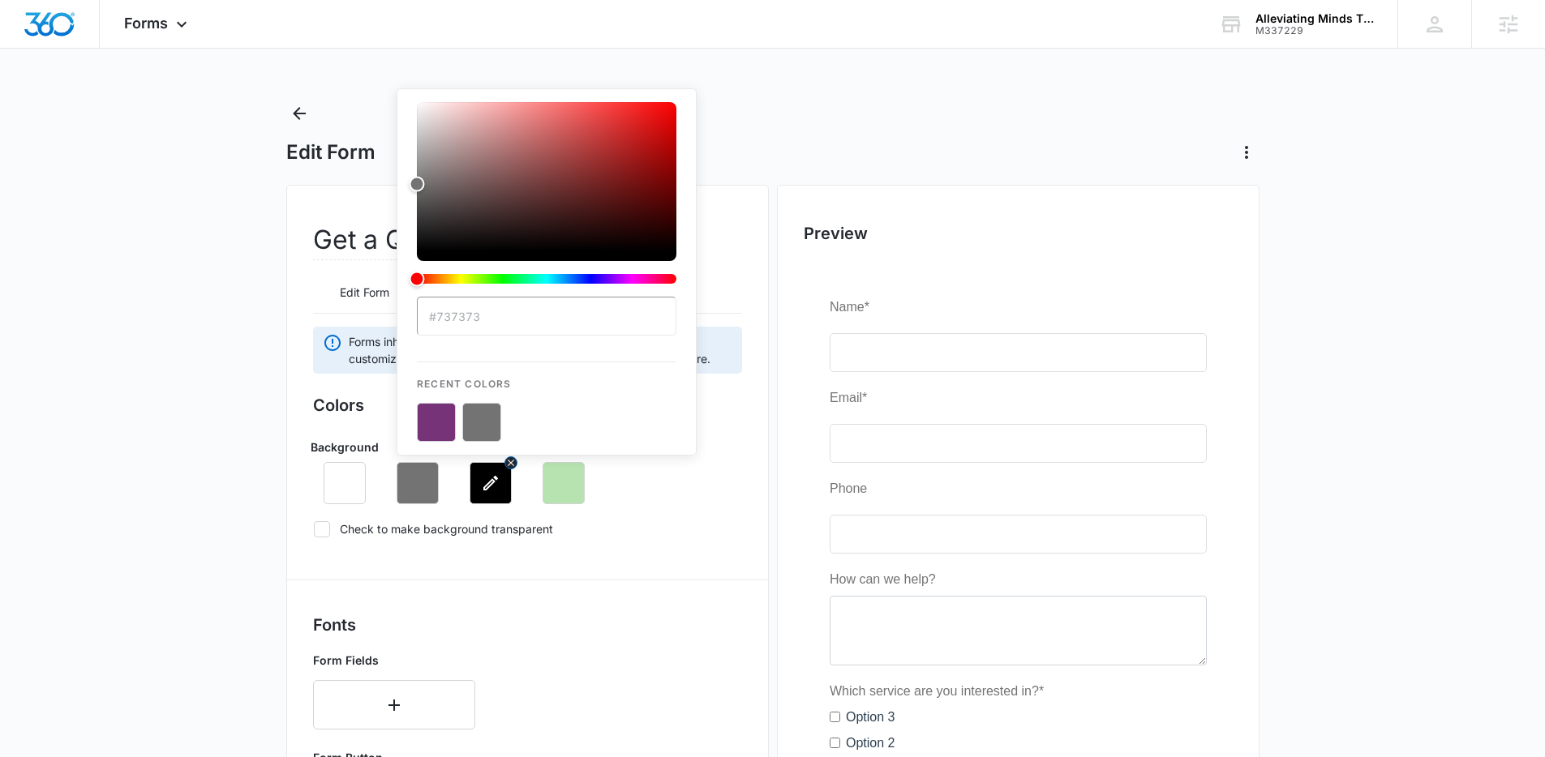
click at [499, 487] on icon "button" at bounding box center [490, 483] width 19 height 19
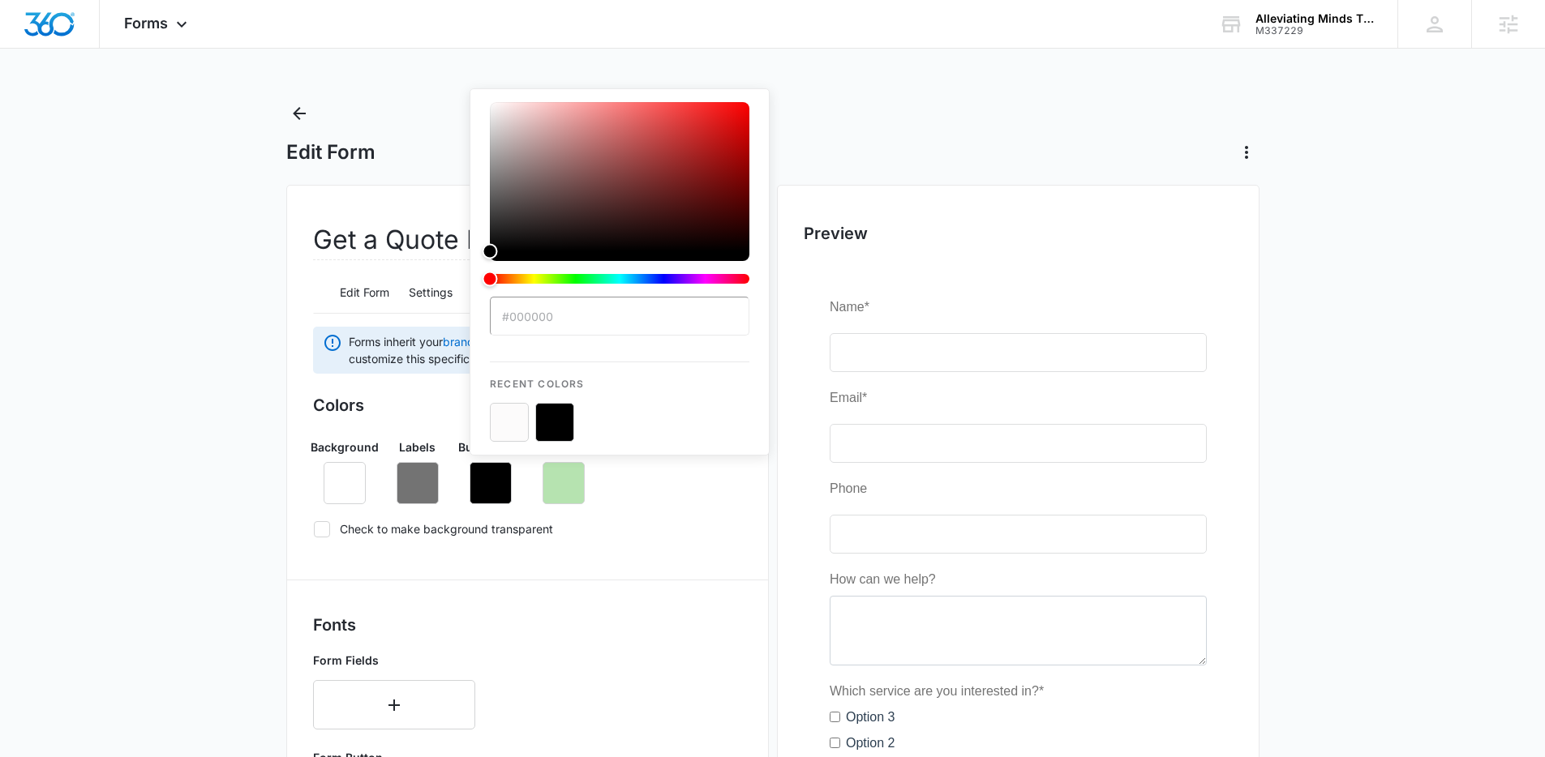
click at [555, 420] on button "color-picker-container" at bounding box center [554, 422] width 39 height 39
click at [586, 543] on div "Colors Background Labels Button Text #000000 Recent Colors Button Check to make…" at bounding box center [527, 470] width 429 height 154
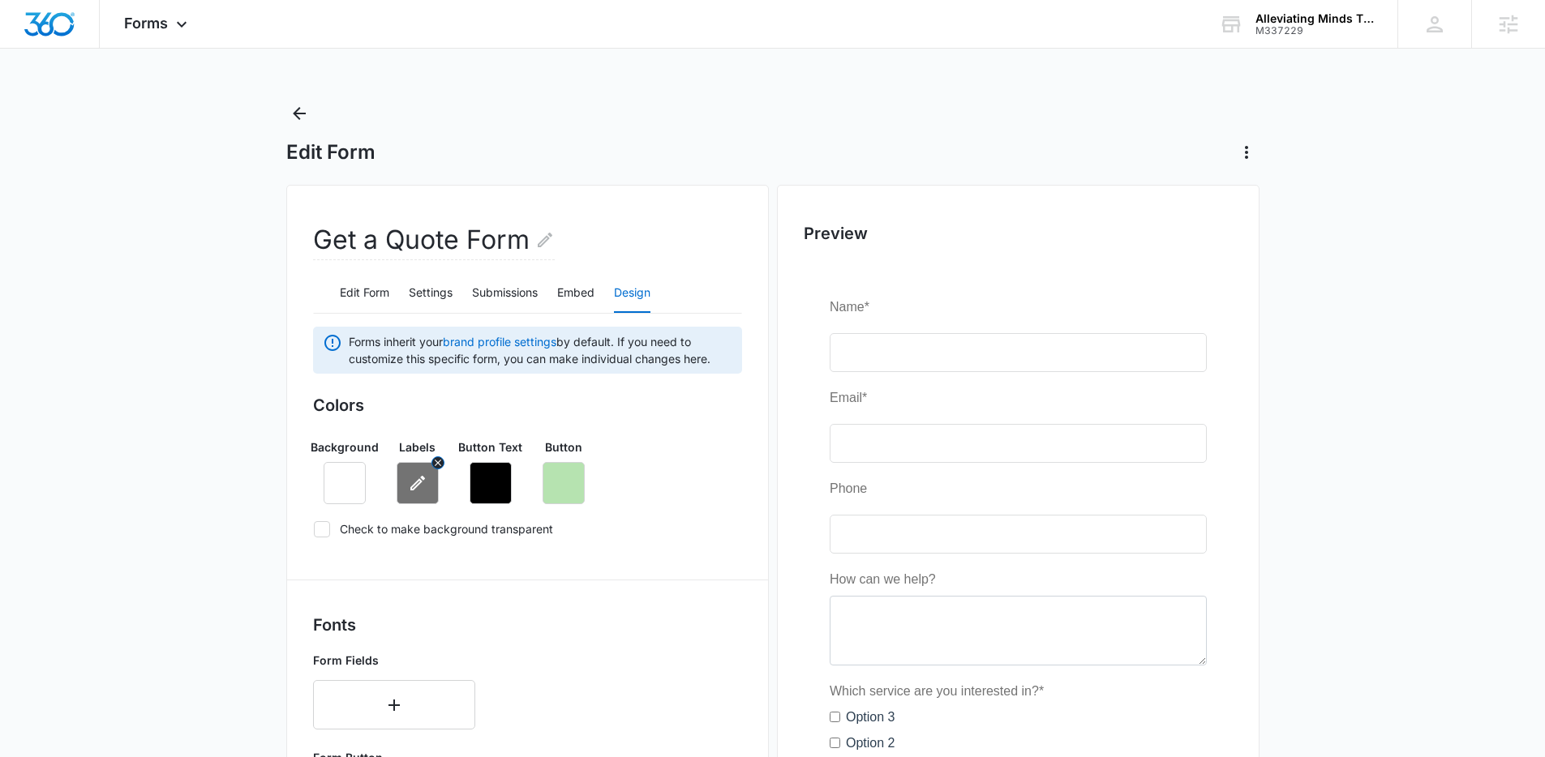
click at [437, 482] on button "button" at bounding box center [418, 483] width 42 height 42
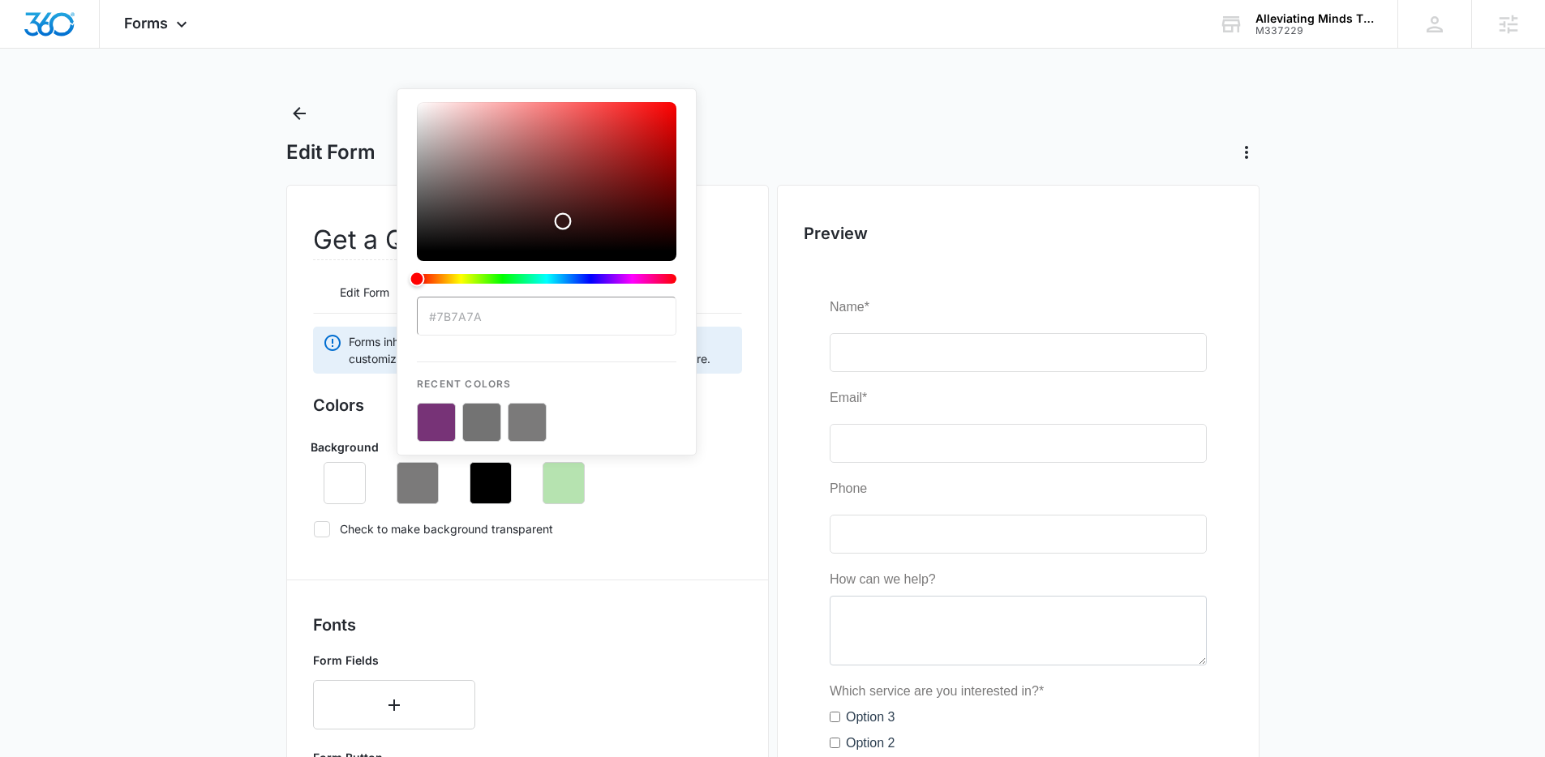
type input "#000000"
drag, startPoint x: 419, startPoint y: 179, endPoint x: 676, endPoint y: 350, distance: 308.4
click at [676, 350] on div "#000000 Recent Colors" at bounding box center [547, 271] width 300 height 367
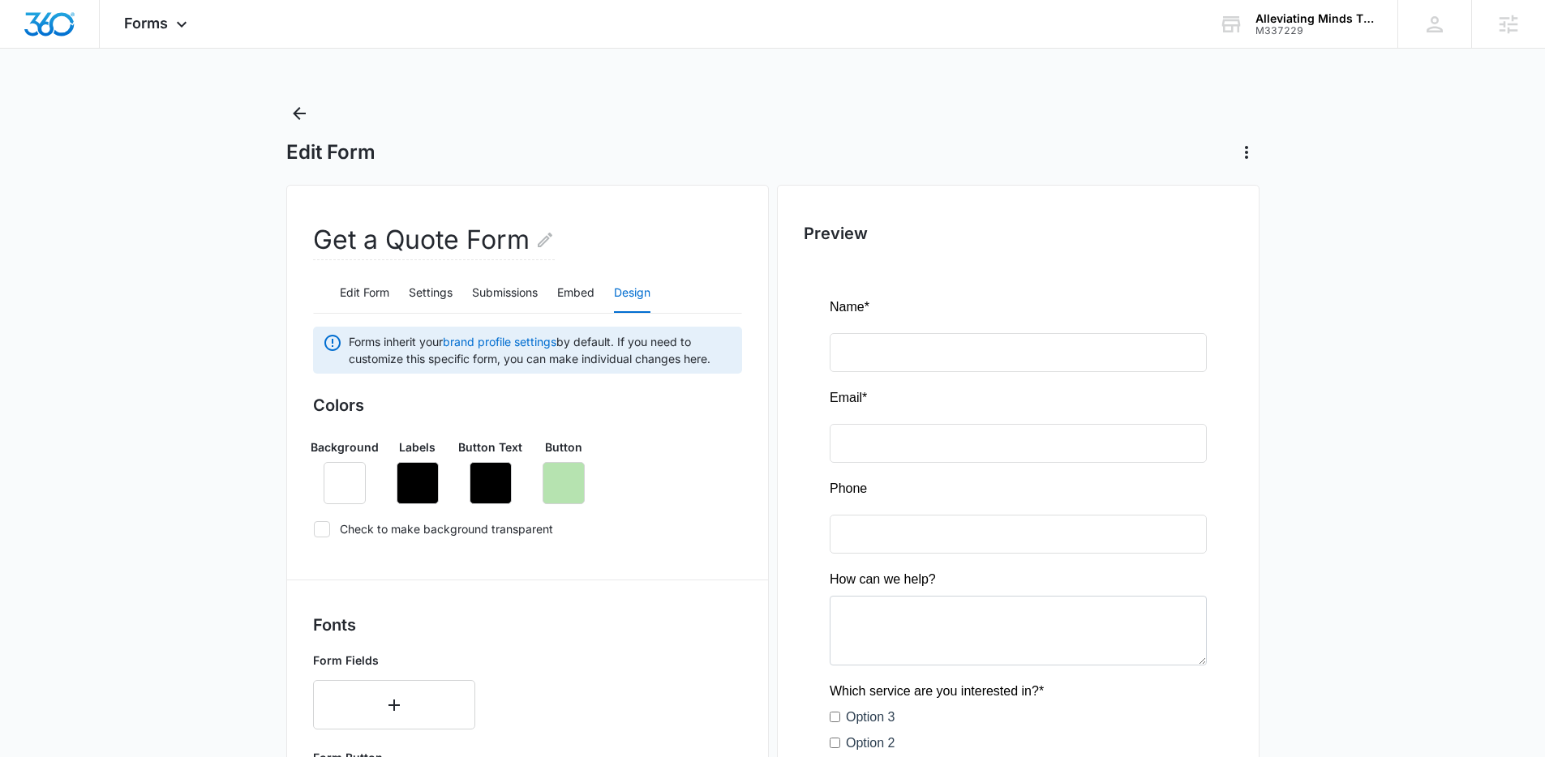
click at [718, 491] on div "Background Labels Button Text Button" at bounding box center [527, 465] width 429 height 79
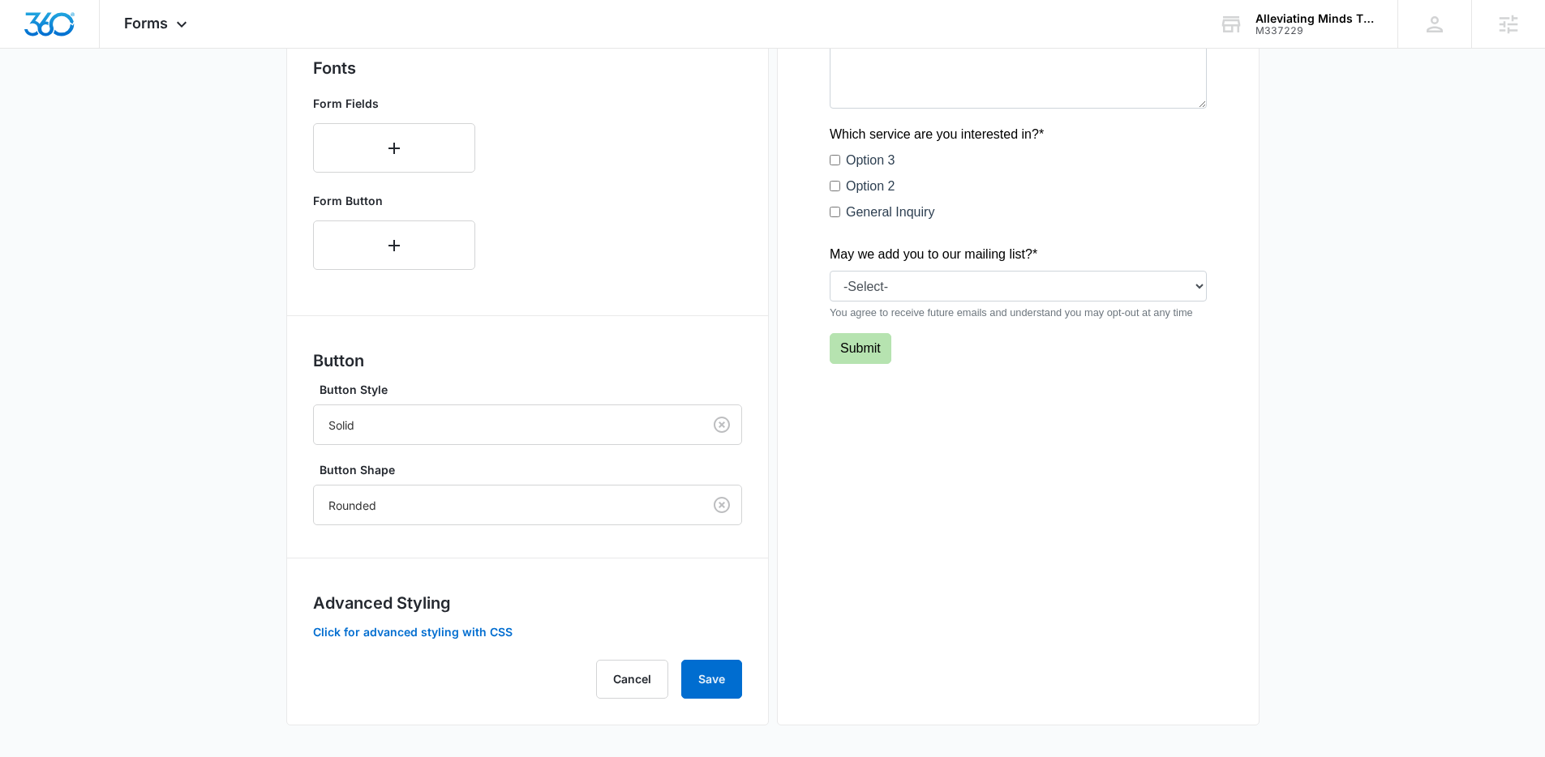
scroll to position [558, 0]
click at [713, 684] on button "Save" at bounding box center [711, 678] width 61 height 39
click at [714, 688] on button "Save" at bounding box center [711, 678] width 61 height 39
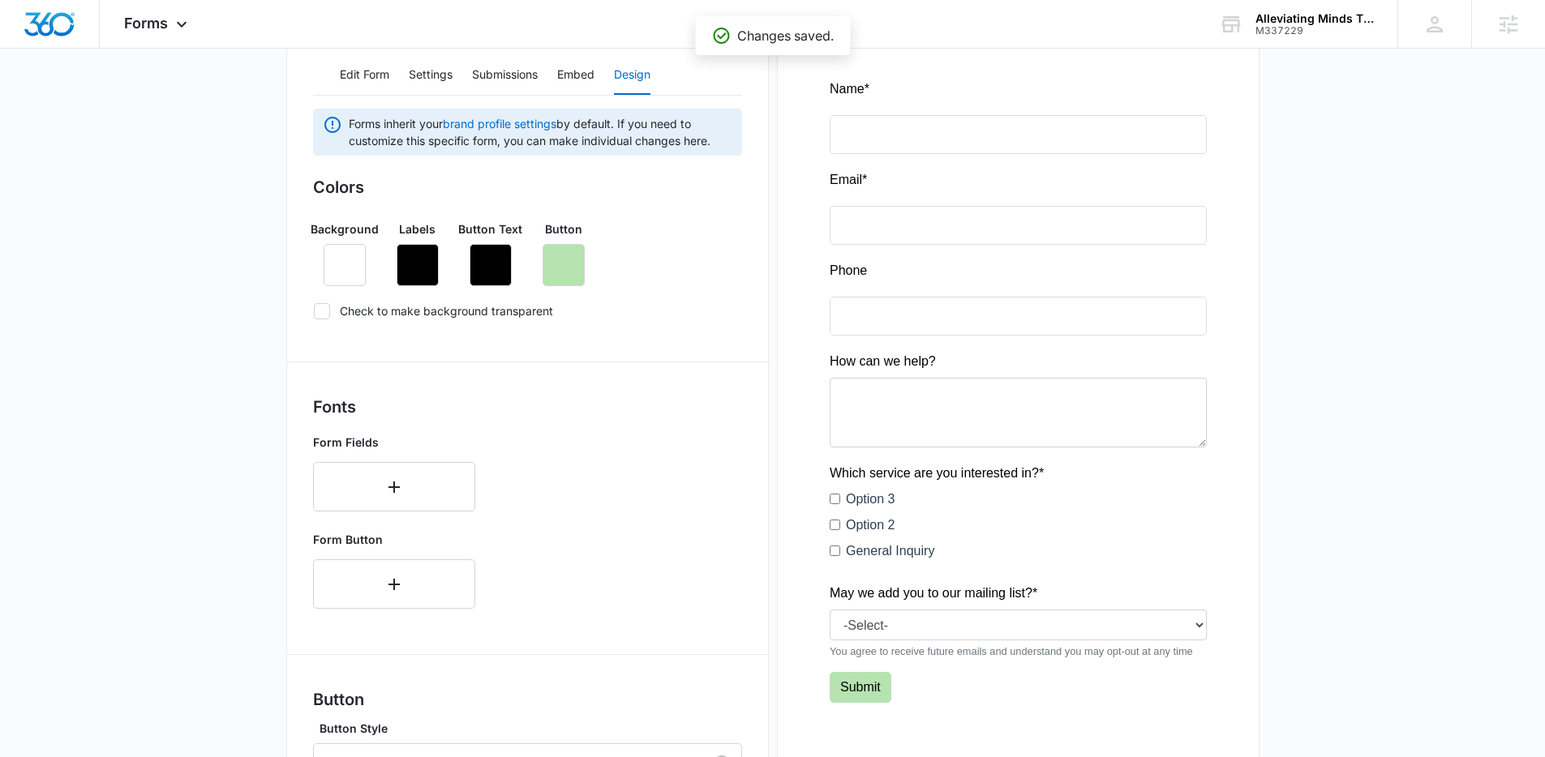
scroll to position [0, 0]
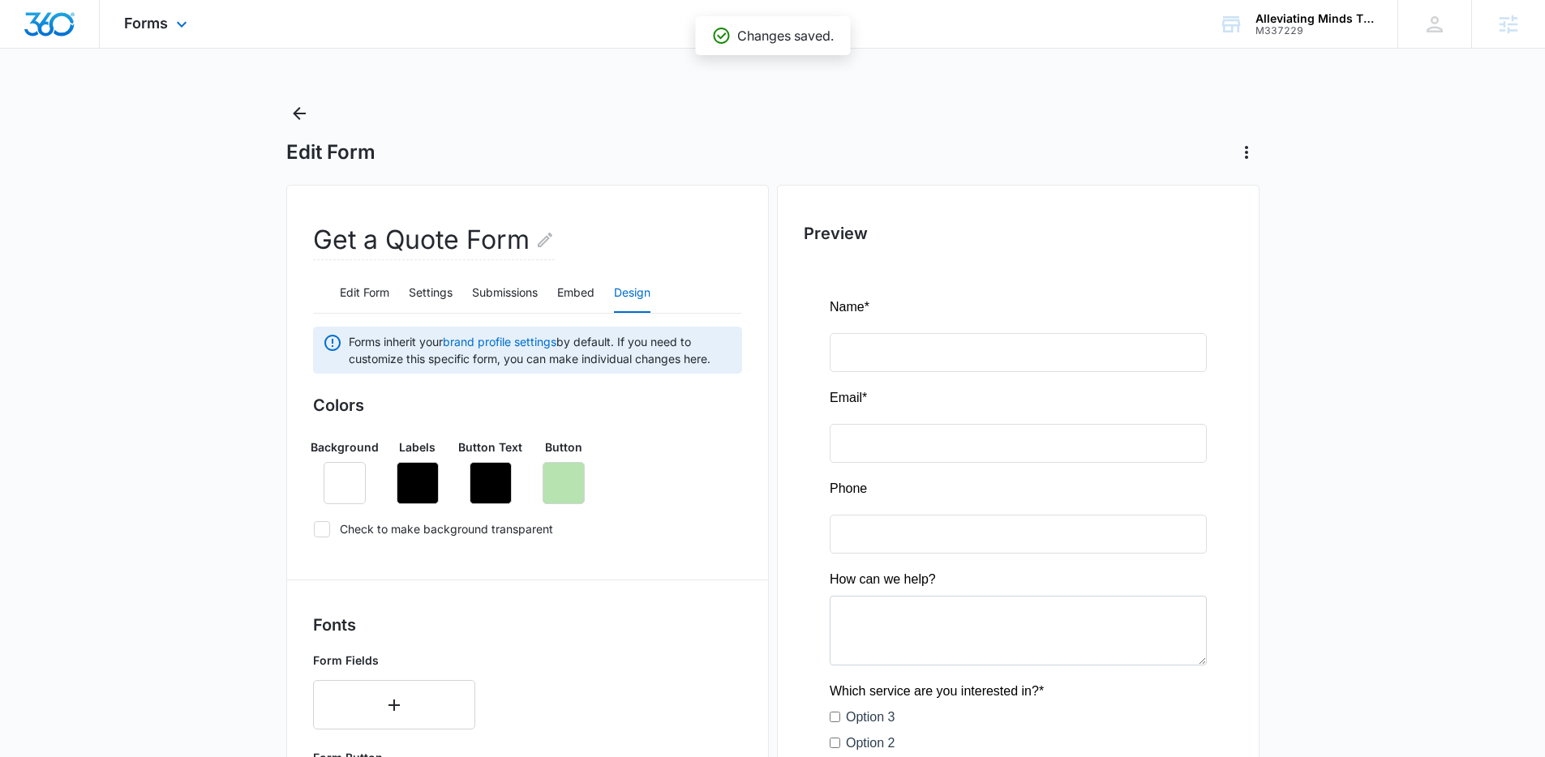
click at [143, 11] on div "Forms Apps Reputation Websites Forms CRM Email Social Shop Content Ads Intellig…" at bounding box center [158, 24] width 116 height 48
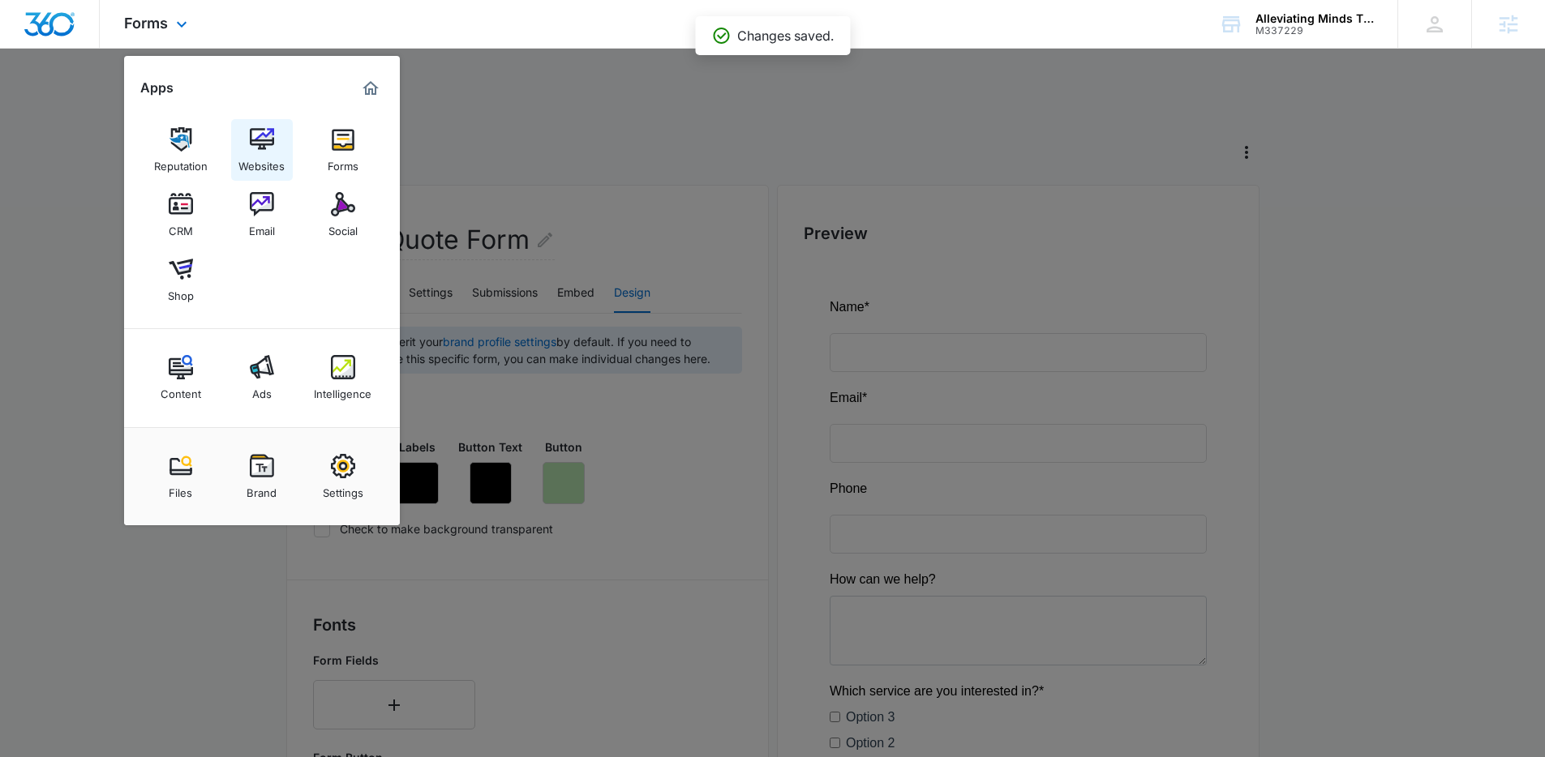
click at [271, 155] on div "Websites" at bounding box center [261, 162] width 46 height 21
